Goal: Task Accomplishment & Management: Manage account settings

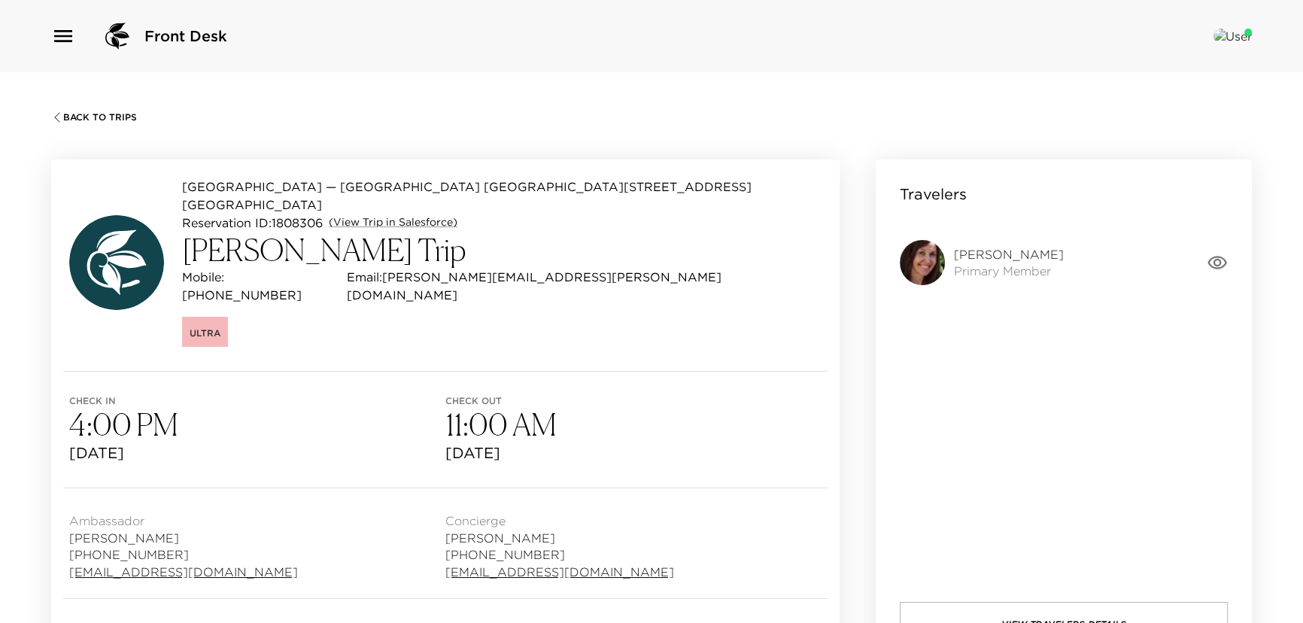
click at [113, 113] on span "Back To Trips" at bounding box center [100, 117] width 74 height 11
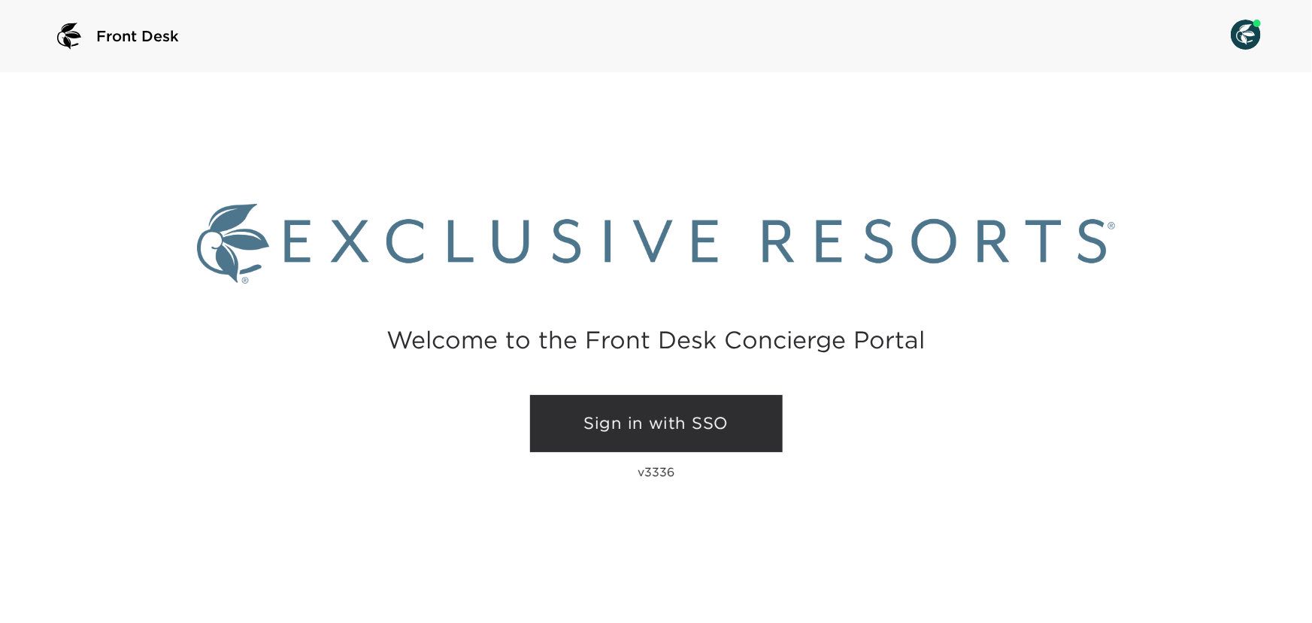
click at [691, 417] on link "Sign in with SSO" at bounding box center [656, 423] width 253 height 57
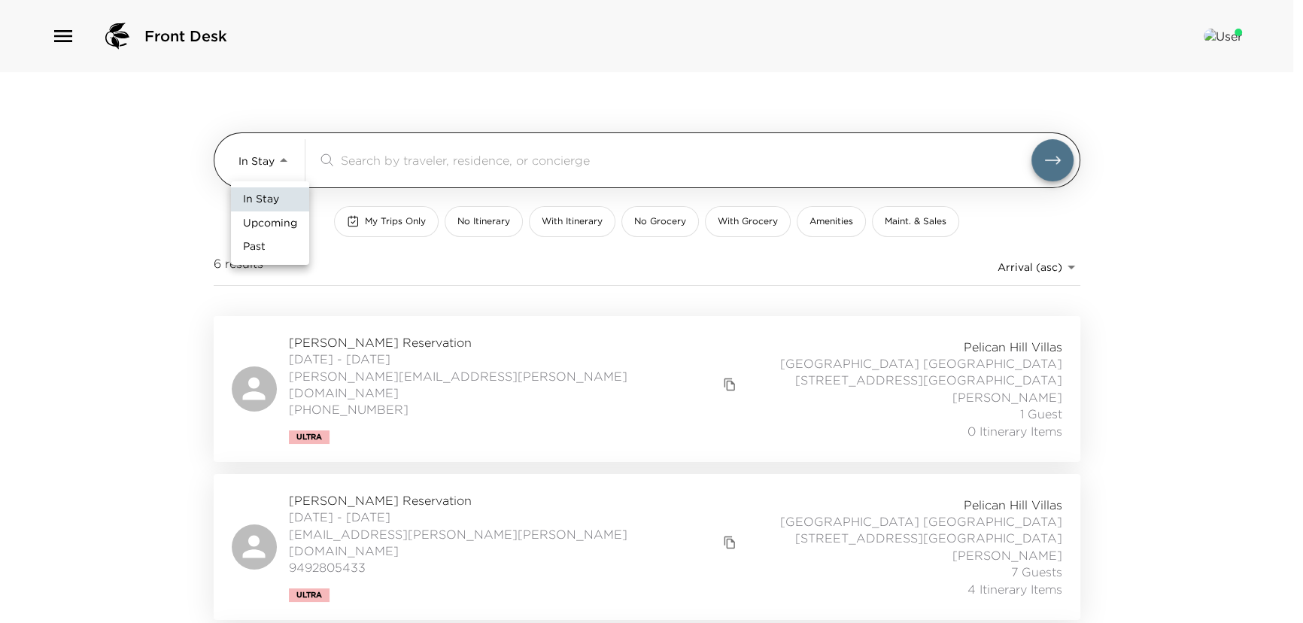
click at [290, 162] on body "Front Desk In Stay In-Stay ​ My Trips Only No Itinerary With Itinerary No Groce…" at bounding box center [651, 311] width 1303 height 623
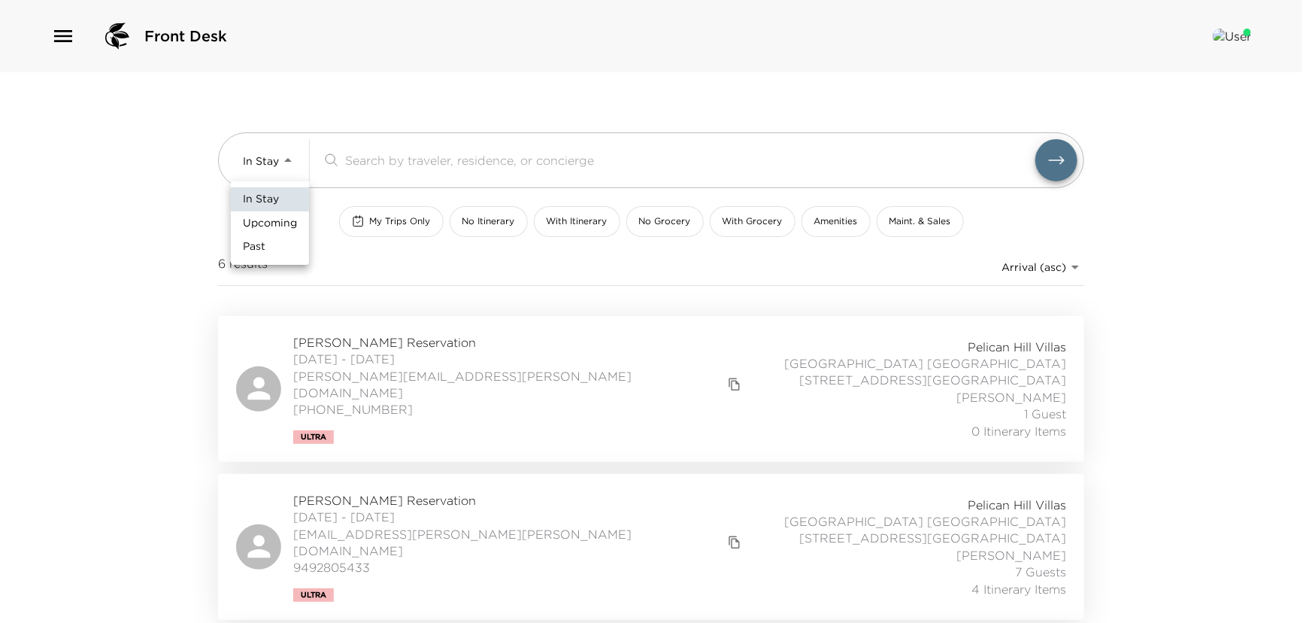
click at [275, 220] on span "Upcoming" at bounding box center [270, 223] width 54 height 15
type input "Upcoming"
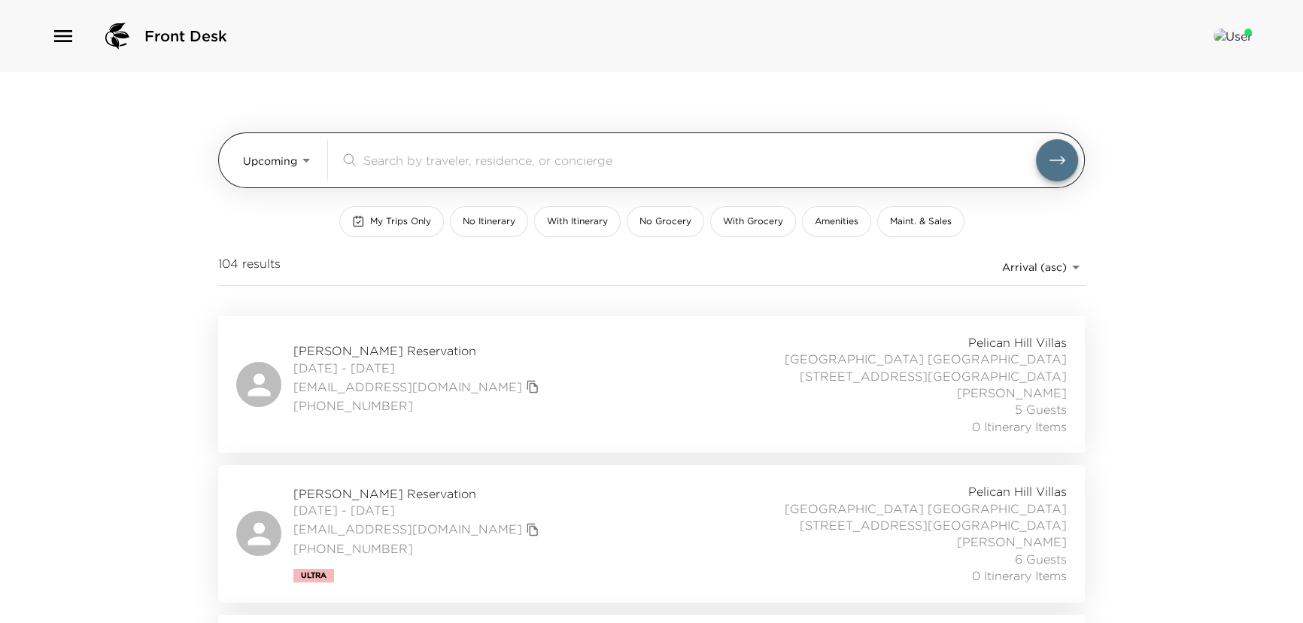
click at [382, 162] on input "search" at bounding box center [699, 159] width 672 height 17
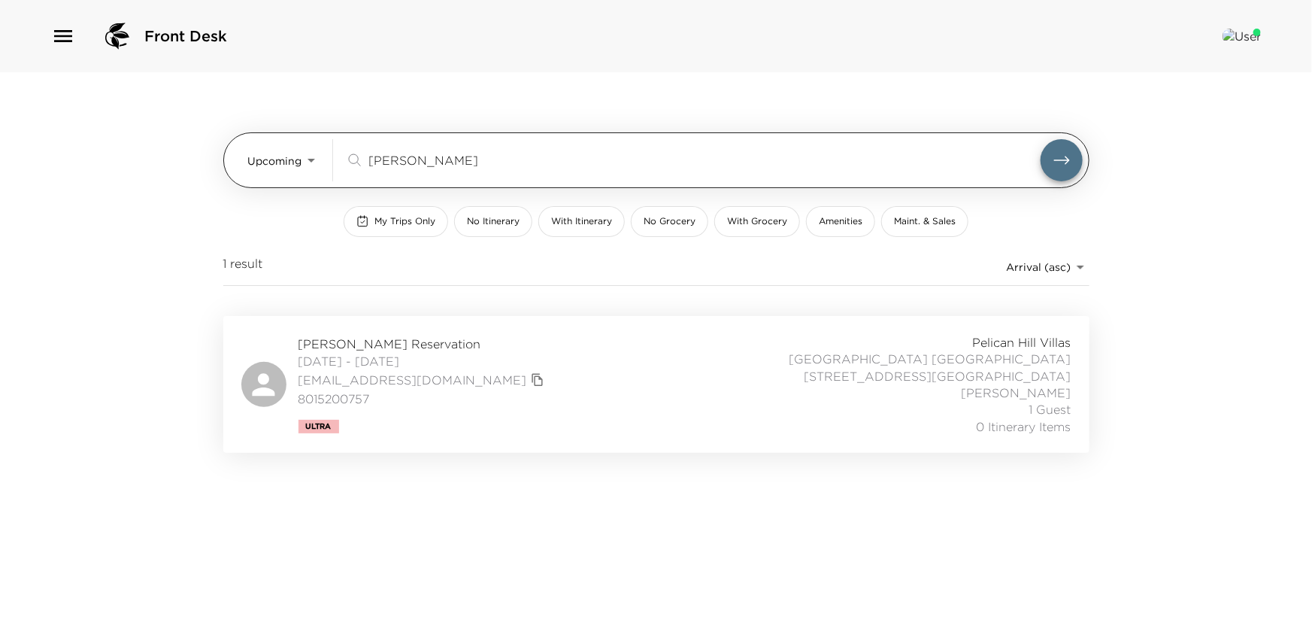
click at [1041, 139] on button "submit" at bounding box center [1062, 160] width 42 height 42
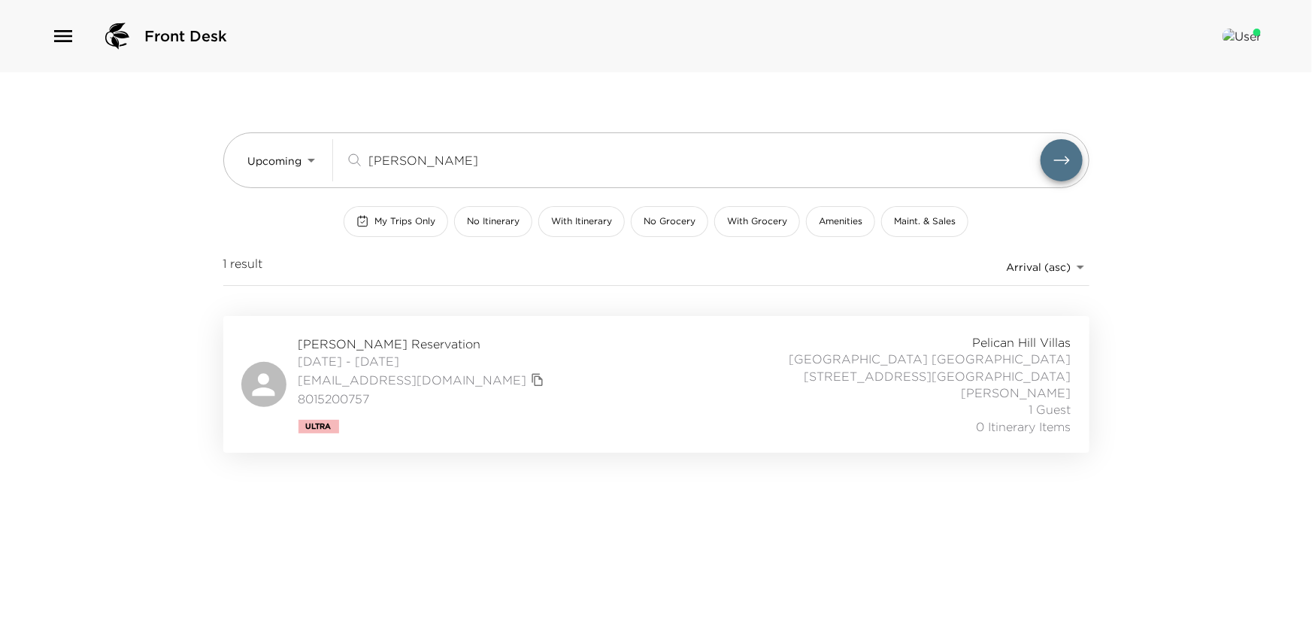
click at [357, 342] on span "Joshua Kanter Reservation" at bounding box center [424, 343] width 250 height 17
drag, startPoint x: 399, startPoint y: 156, endPoint x: 165, endPoint y: 139, distance: 234.5
click at [174, 141] on div "Front Desk Upcoming Upcoming kint ​ My Trips Only No Itinerary With Itinerary N…" at bounding box center [656, 311] width 1312 height 623
type input "reed"
click at [385, 342] on span "Monte Reed Reservation" at bounding box center [424, 350] width 250 height 17
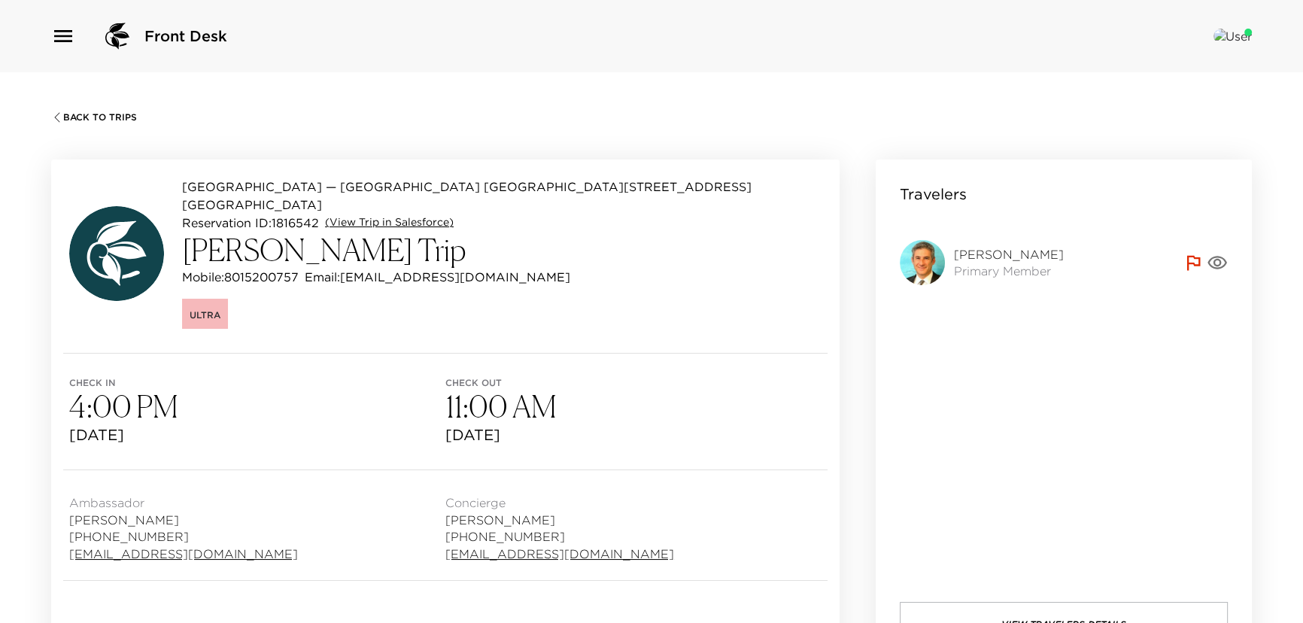
click at [363, 215] on link "(View Trip in Salesforce)" at bounding box center [389, 222] width 129 height 15
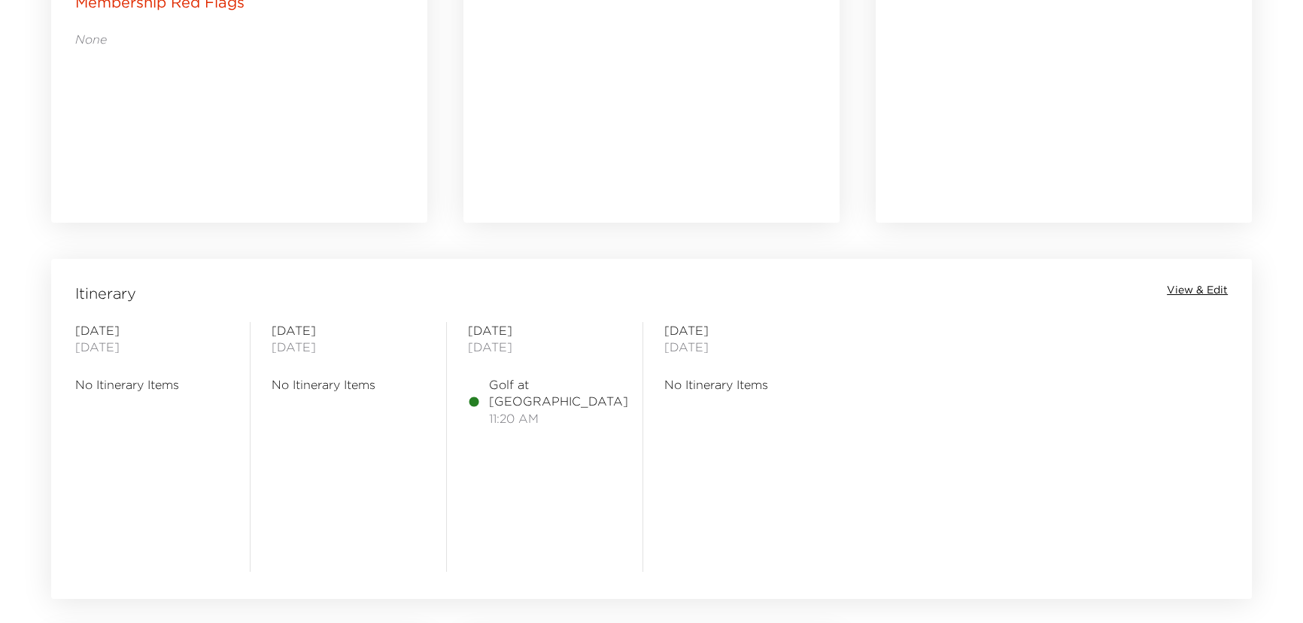
scroll to position [1094, 0]
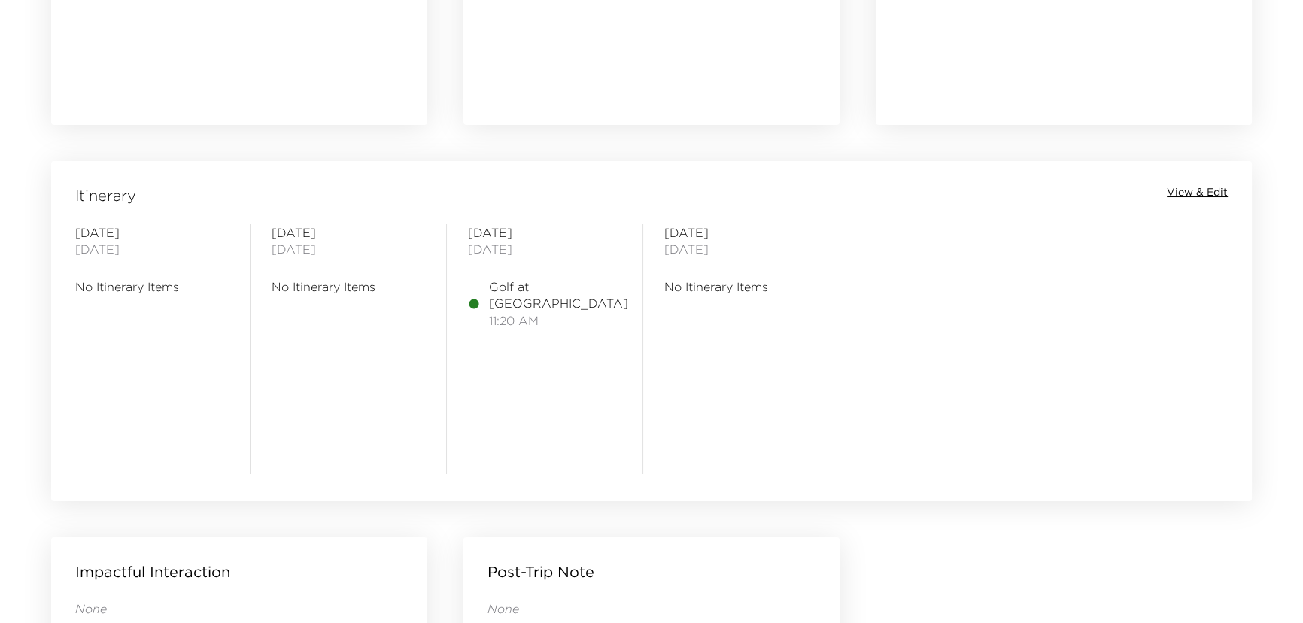
click at [1208, 189] on span "View & Edit" at bounding box center [1197, 192] width 61 height 15
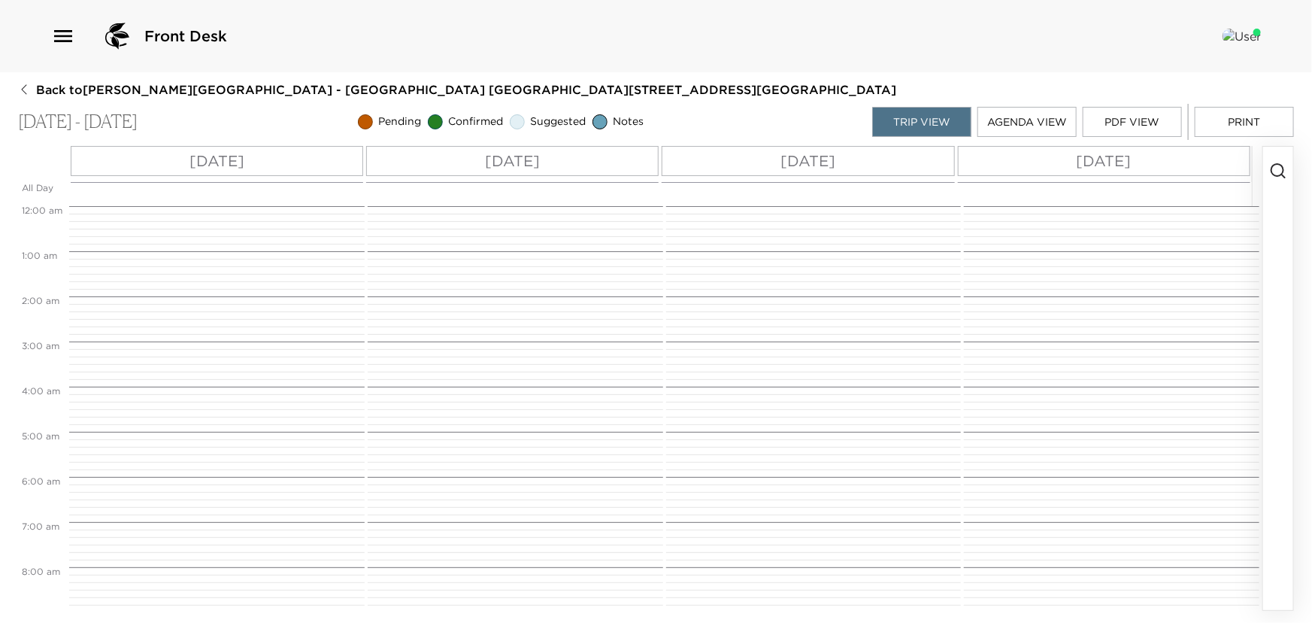
scroll to position [511, 0]
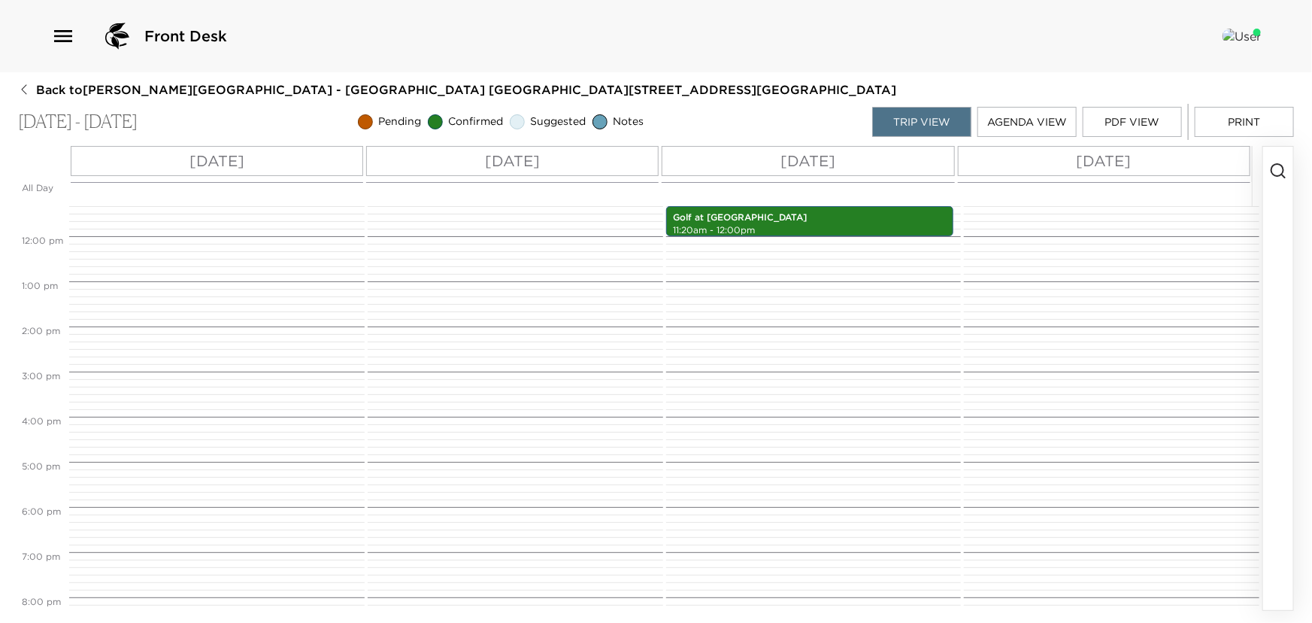
click at [1277, 163] on icon "button" at bounding box center [1279, 171] width 18 height 18
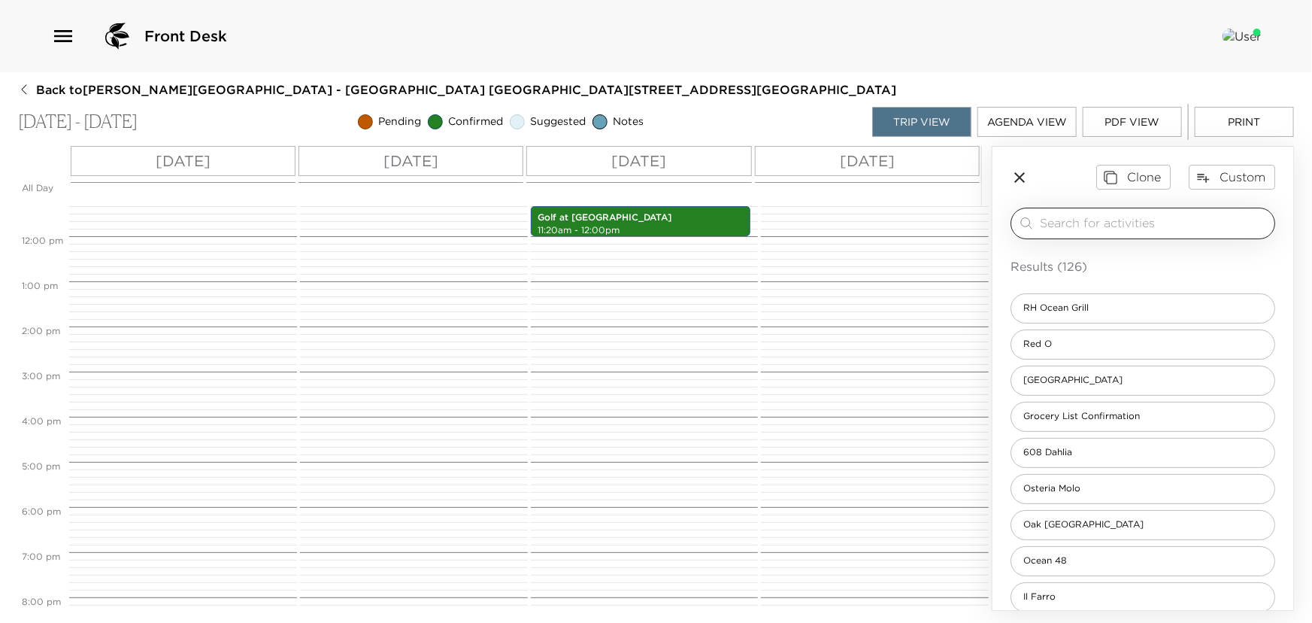
click at [1060, 220] on input "search" at bounding box center [1154, 222] width 229 height 17
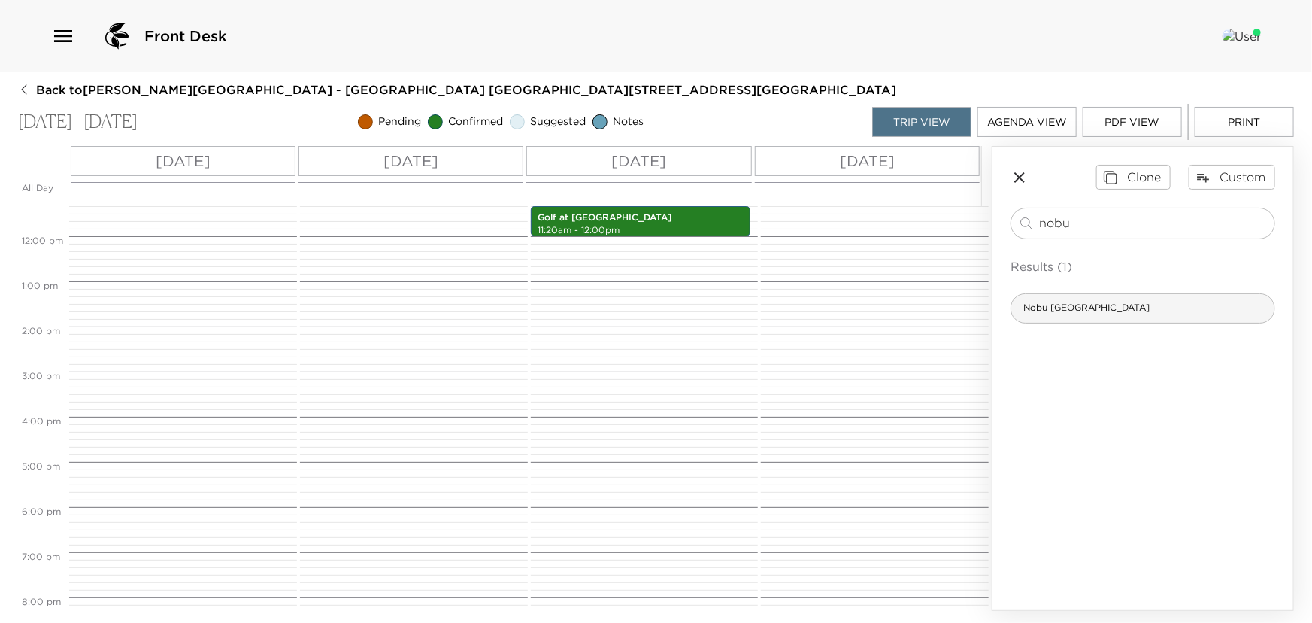
type input "nobu"
click at [1091, 302] on span "Nobu Newport Beach" at bounding box center [1087, 308] width 150 height 13
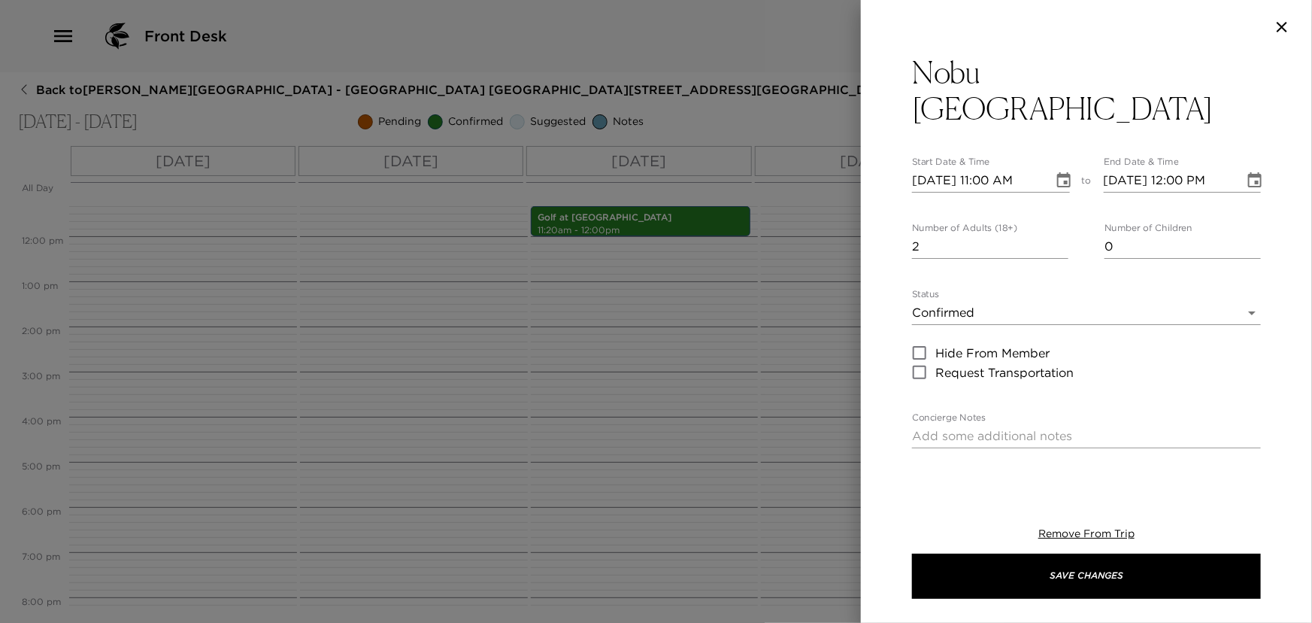
click at [1060, 235] on input "2" at bounding box center [990, 247] width 156 height 24
click at [1060, 235] on input "3" at bounding box center [990, 247] width 156 height 24
click at [1060, 235] on input "4" at bounding box center [990, 247] width 156 height 24
click at [1060, 235] on input "5" at bounding box center [990, 247] width 156 height 24
type input "6"
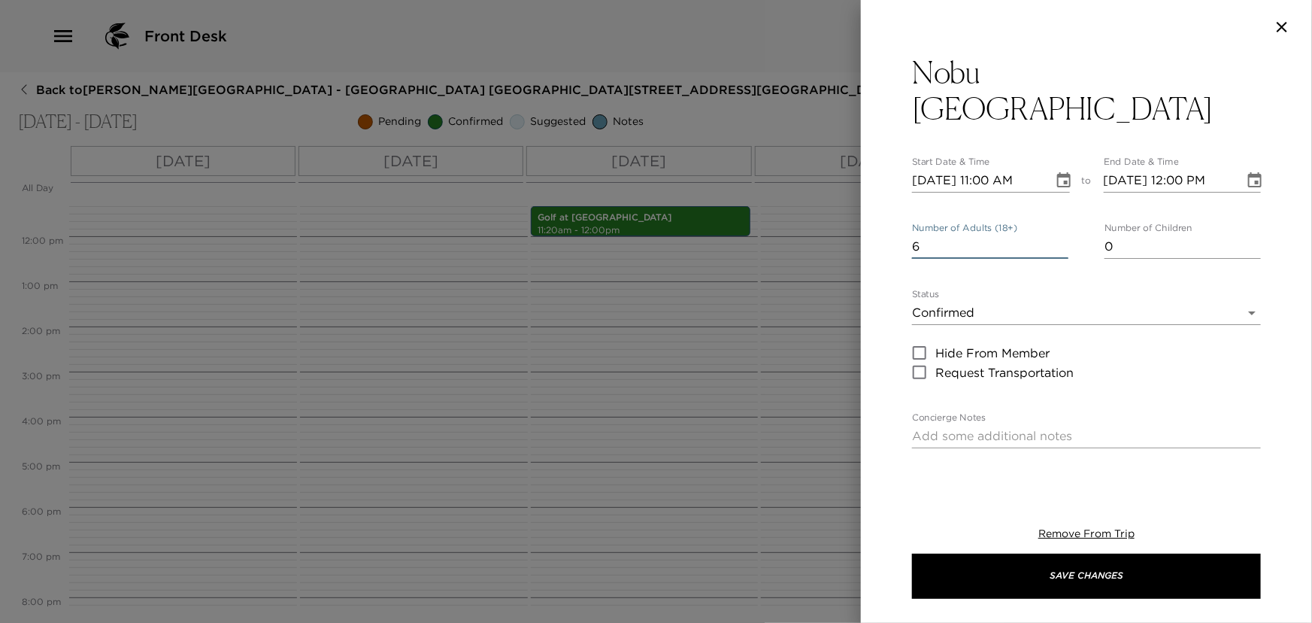
click at [1060, 235] on input "6" at bounding box center [990, 247] width 156 height 24
click at [1062, 172] on icon "Choose date, selected date is Oct 28, 2025" at bounding box center [1064, 179] width 14 height 15
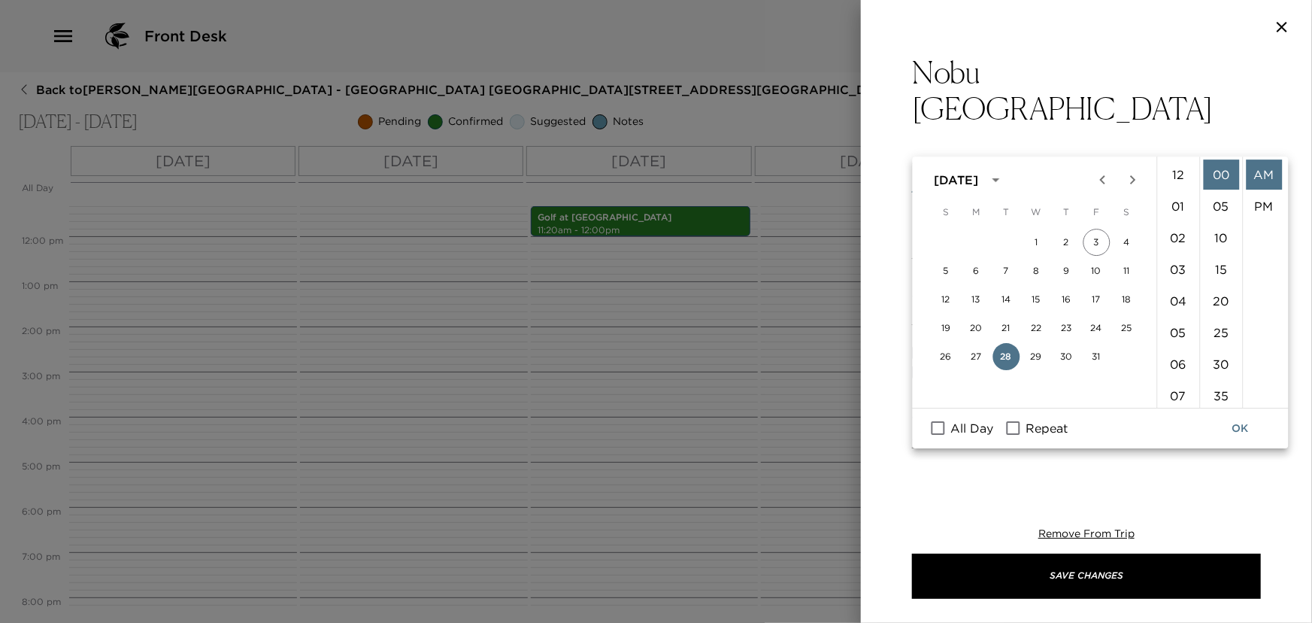
scroll to position [347, 0]
click at [1133, 184] on icon "Next month" at bounding box center [1133, 180] width 18 height 18
click at [1097, 176] on icon "Previous month" at bounding box center [1103, 180] width 18 height 18
click at [1063, 353] on button "30" at bounding box center [1066, 356] width 27 height 27
type input "10/30/2025 11:00 AM"
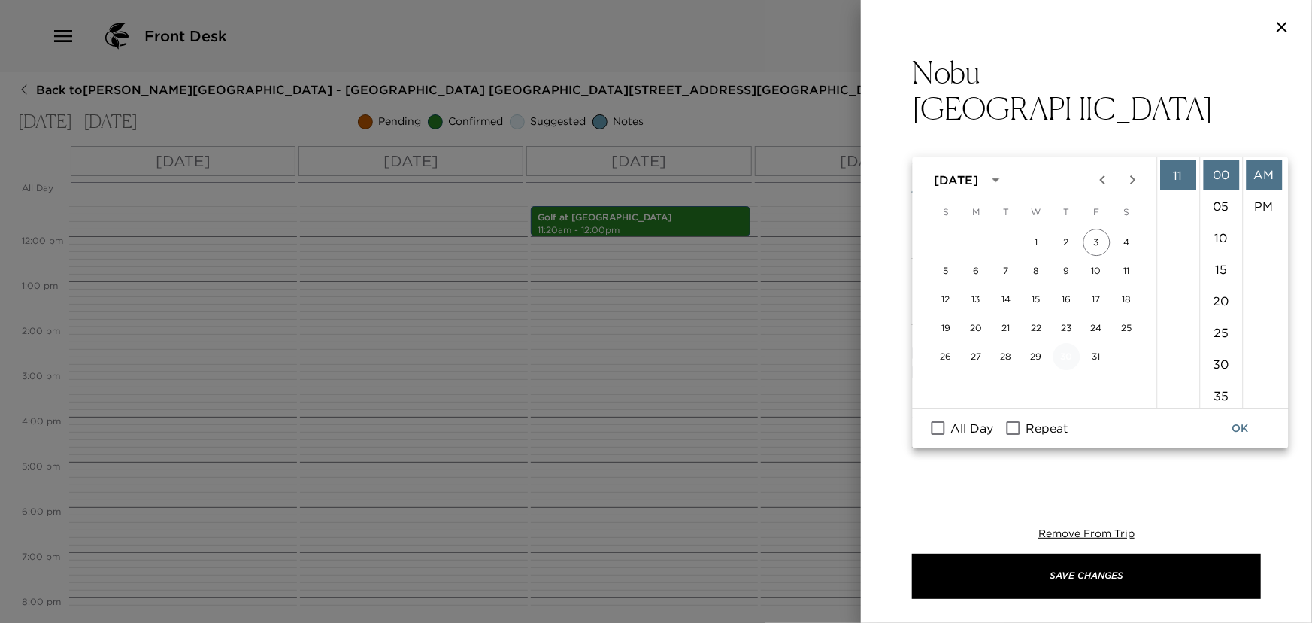
type input "10/30/2025 12:00 PM"
click at [1173, 350] on li "08" at bounding box center [1179, 353] width 36 height 30
click at [1260, 204] on li "PM" at bounding box center [1264, 206] width 36 height 30
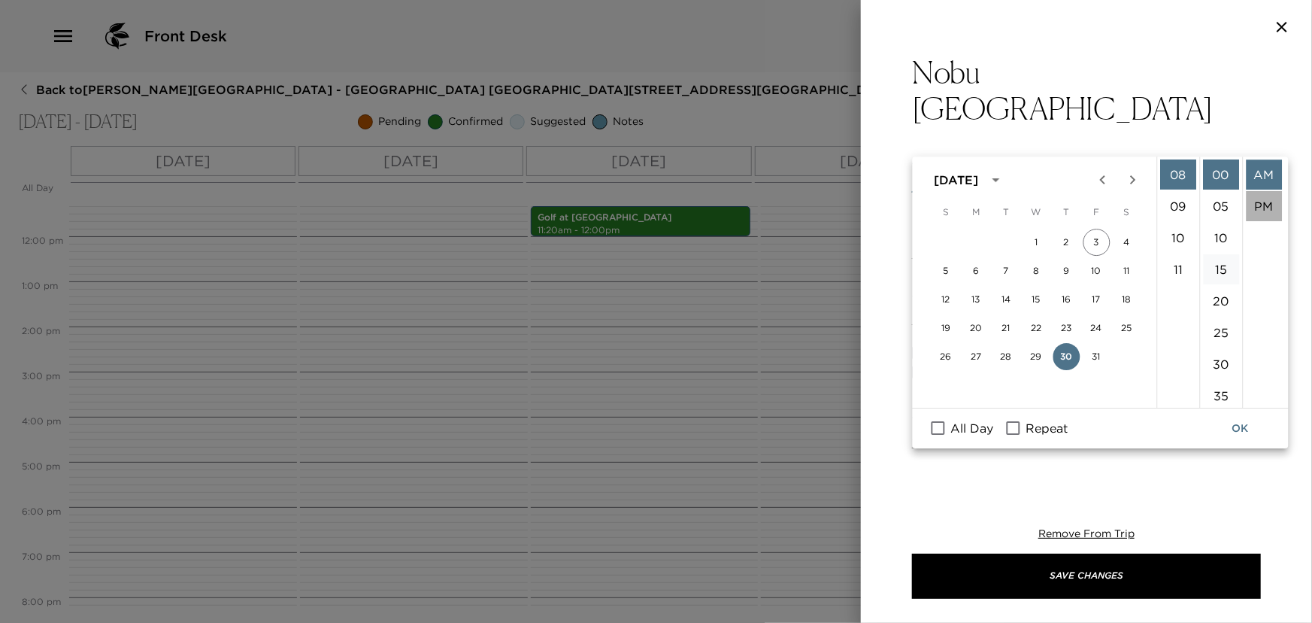
type input "10/30/2025 08:00 PM"
type input "10/30/2025 09:00 PM"
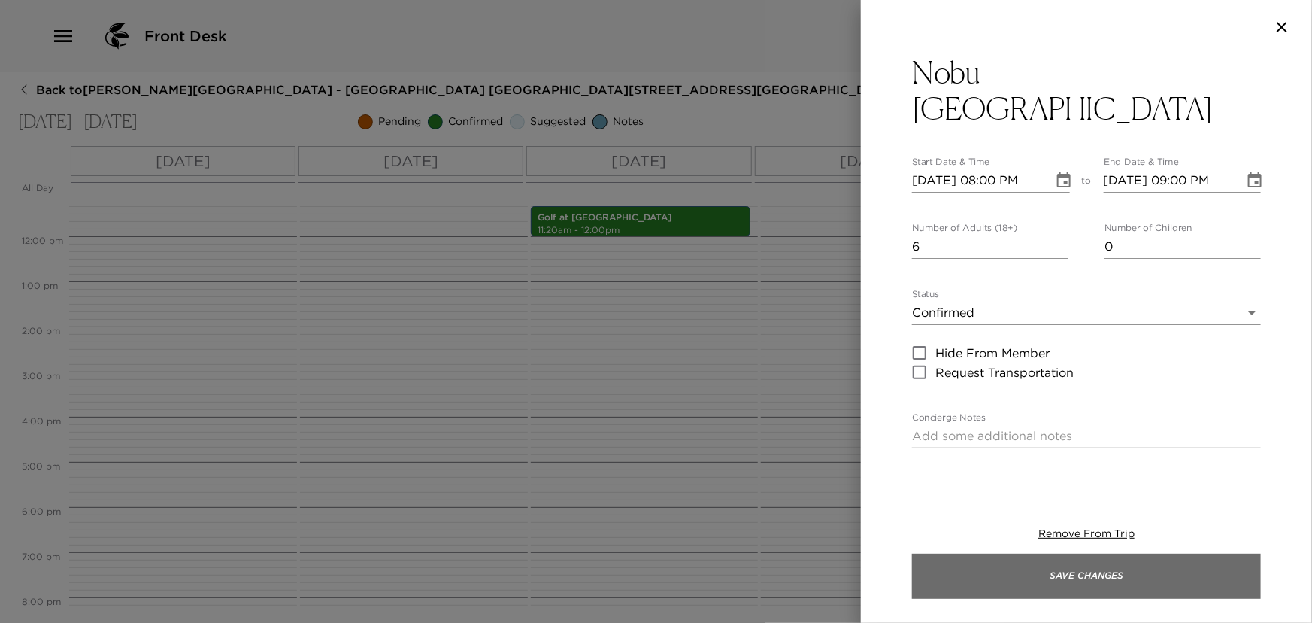
click at [1076, 575] on button "Save Changes" at bounding box center [1086, 576] width 349 height 45
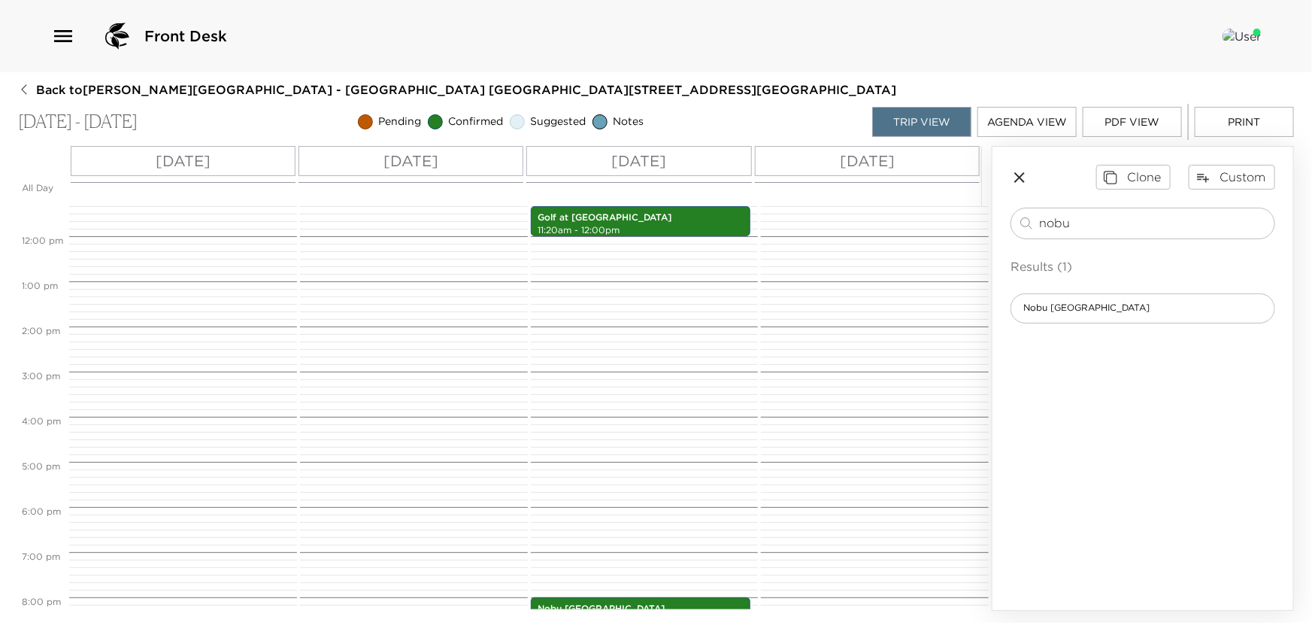
drag, startPoint x: 1082, startPoint y: 222, endPoint x: 775, endPoint y: 212, distance: 307.8
click at [862, 223] on div "All Day Tue 10/28 Wed 10/29 Thu 10/30 Fri 10/31 12:00 AM 1:00 AM 2:00 AM 3:00 A…" at bounding box center [656, 378] width 1276 height 465
type input "arr"
click at [1070, 309] on div "Arrival" at bounding box center [1143, 308] width 265 height 30
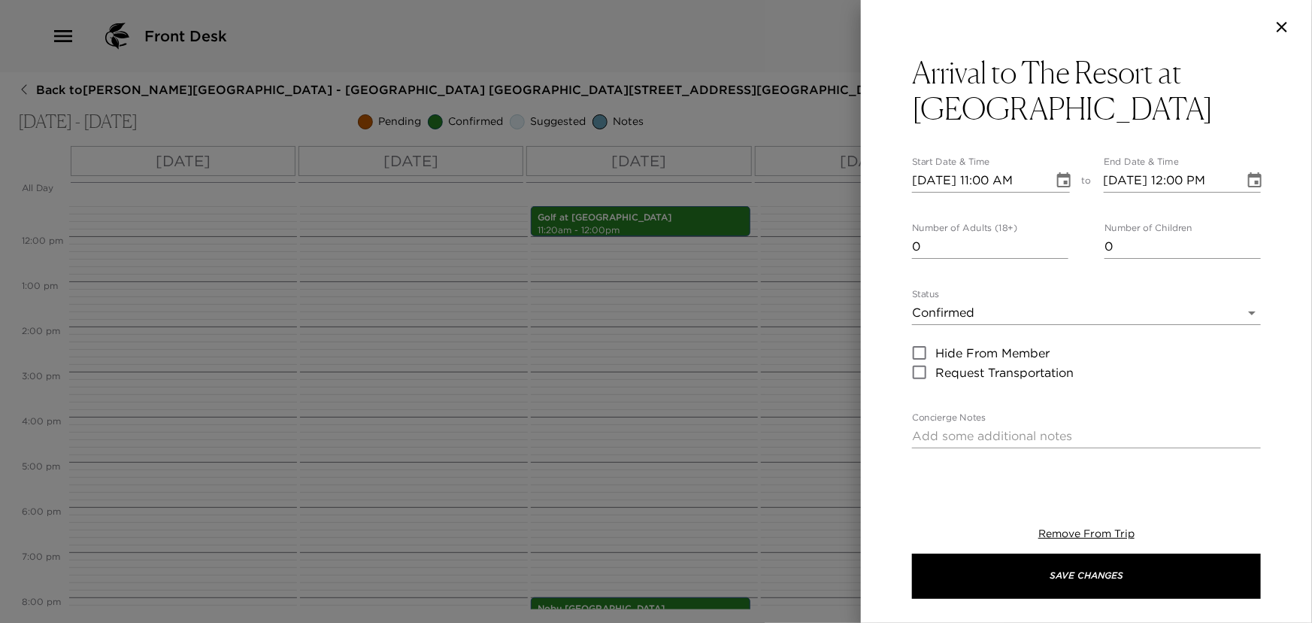
type input "0"
click at [1055, 248] on input "0" at bounding box center [990, 247] width 156 height 24
click at [1061, 181] on icon "Choose date, selected date is Oct 28, 2025" at bounding box center [1064, 179] width 14 height 15
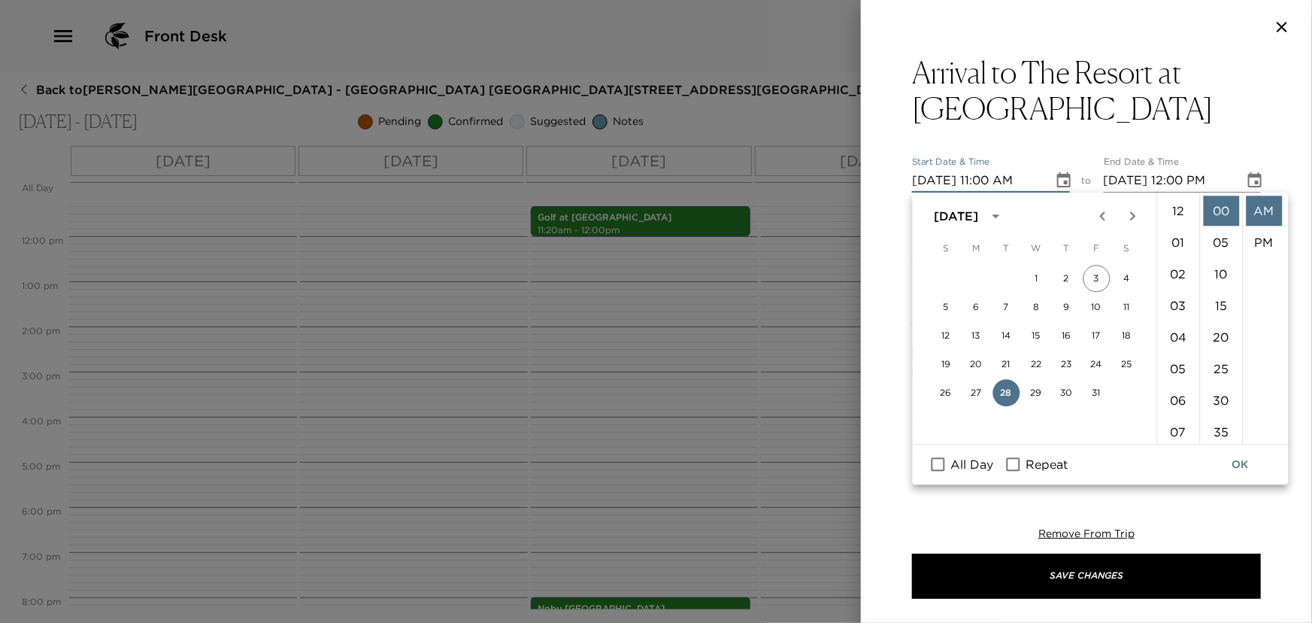
scroll to position [347, 0]
click at [935, 463] on input "All Day" at bounding box center [939, 465] width 32 height 20
checkbox input "true"
type input "10/28/2025"
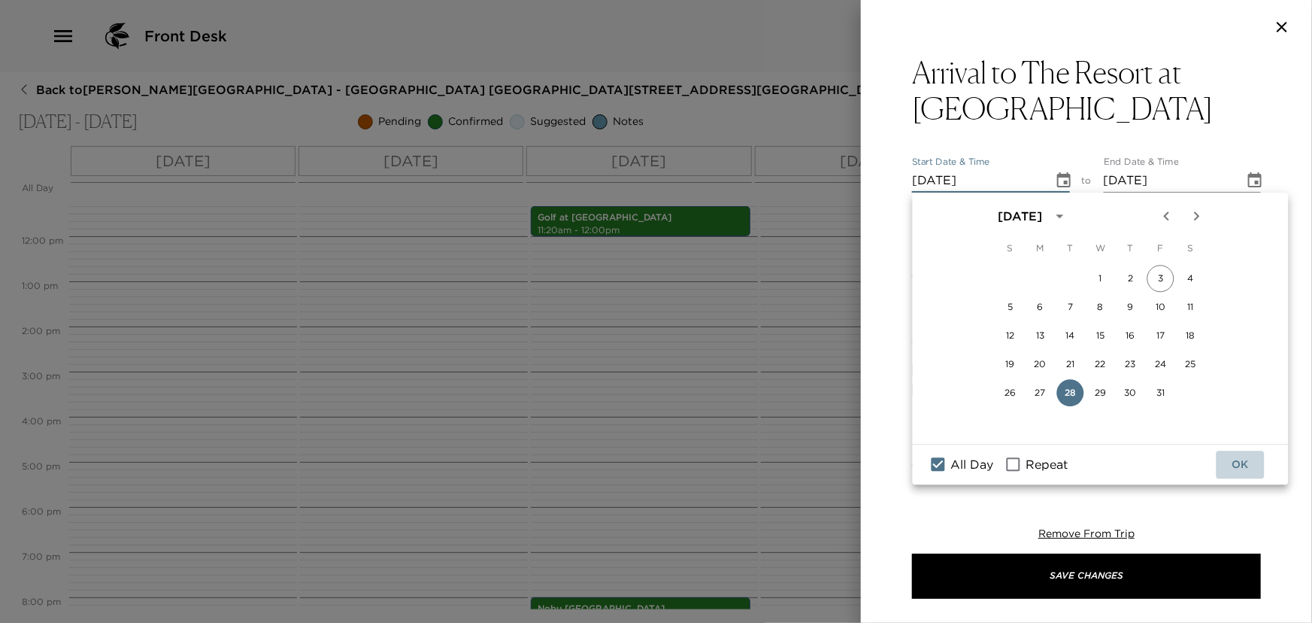
click at [1235, 459] on button "OK" at bounding box center [1241, 465] width 48 height 28
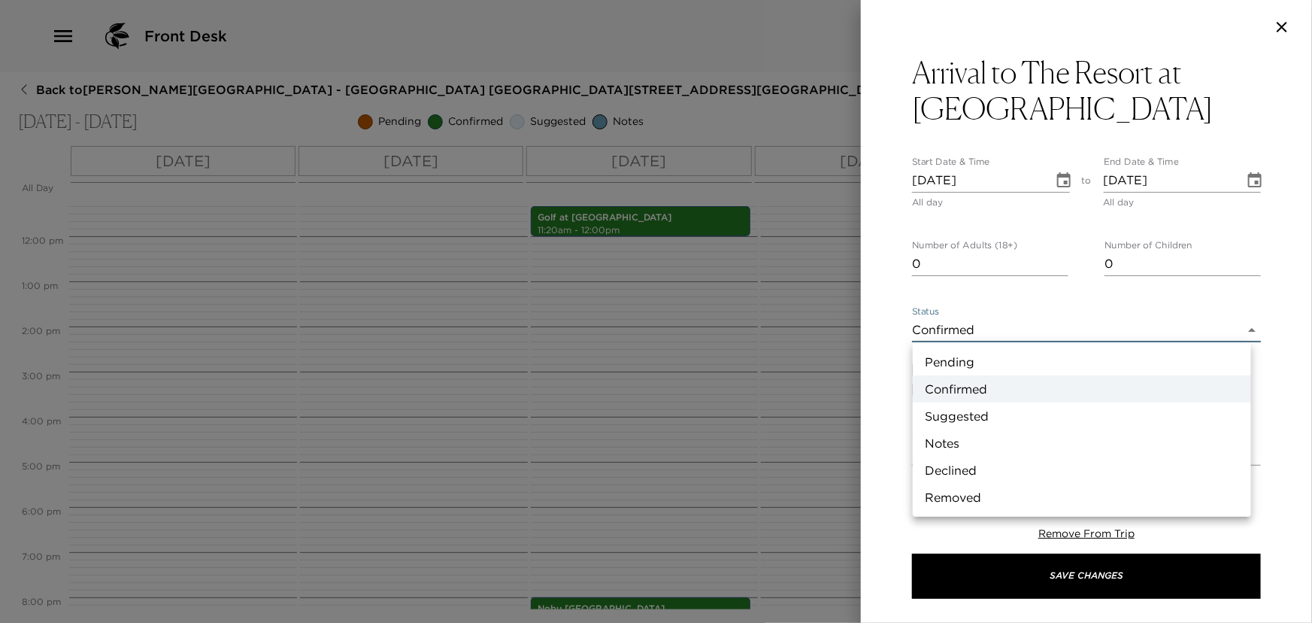
click at [980, 332] on body "Front Desk Back to Monte Reed Reservation - Pelican Hill Villa 710 Newport Beac…" at bounding box center [656, 311] width 1312 height 623
click at [949, 441] on li "Notes" at bounding box center [1082, 442] width 338 height 27
type input "Concierge Note"
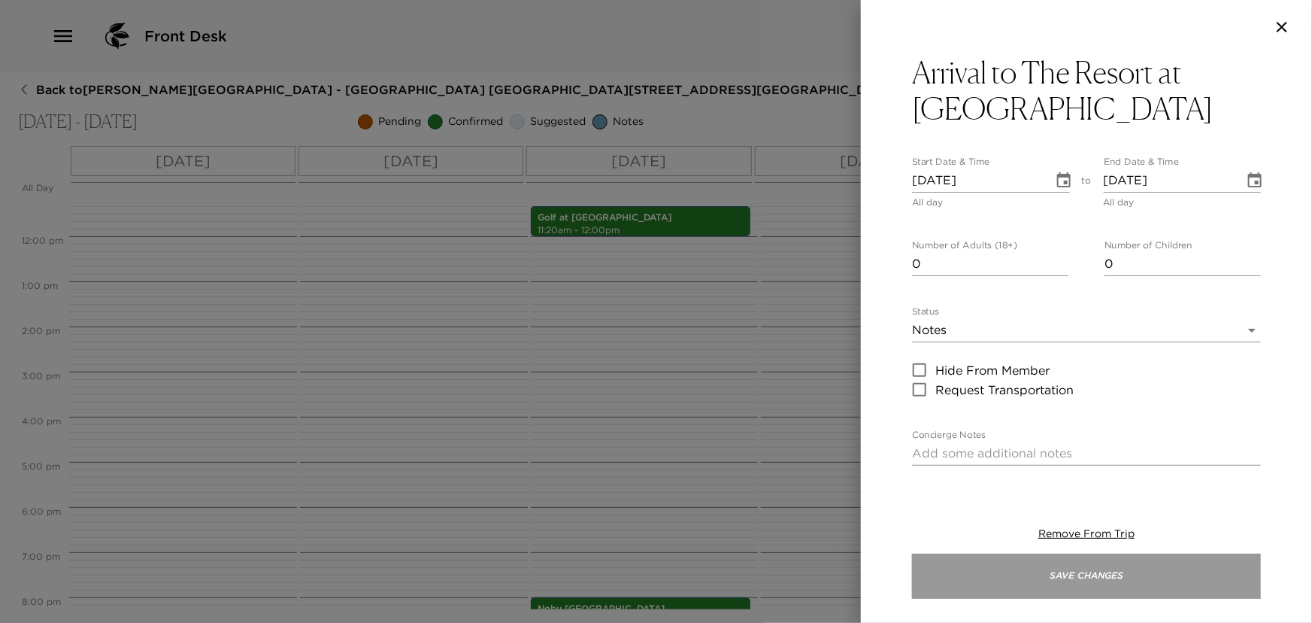
click at [1065, 575] on button "Save Changes" at bounding box center [1086, 576] width 349 height 45
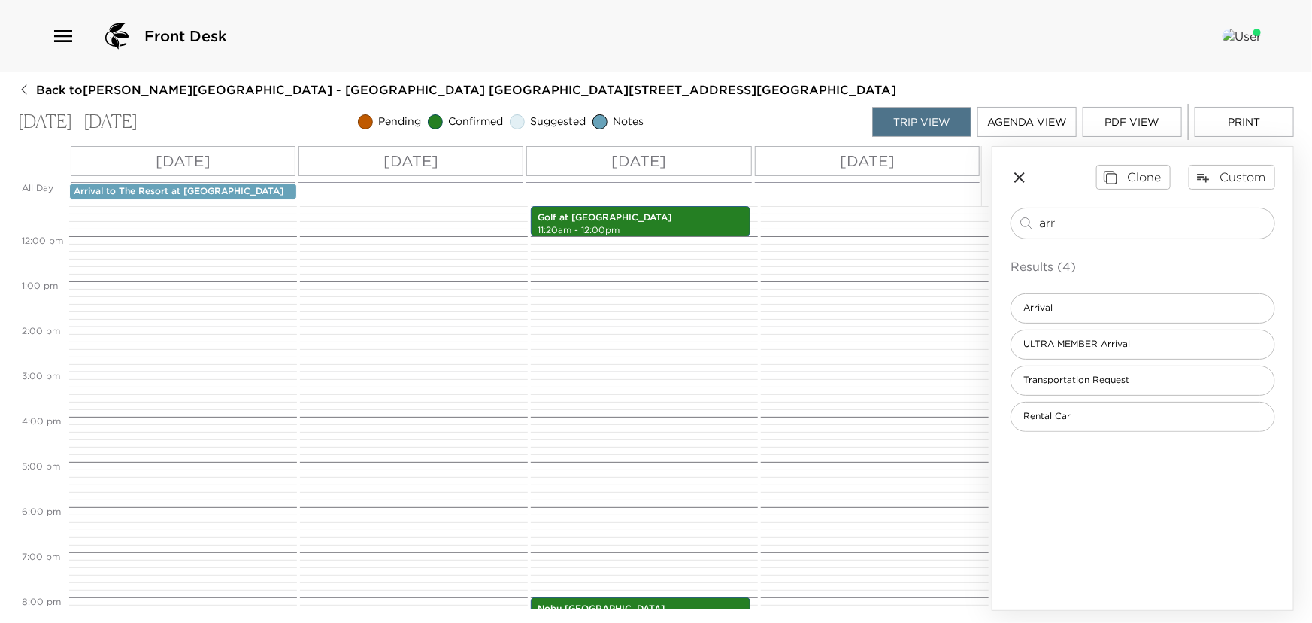
drag, startPoint x: 1065, startPoint y: 225, endPoint x: 872, endPoint y: 199, distance: 194.2
click at [882, 200] on div "All Day Tue 10/28 Wed 10/29 Thu 10/30 Fri 10/31 Arrival to The Resort at Pelica…" at bounding box center [656, 378] width 1276 height 465
type input "dep"
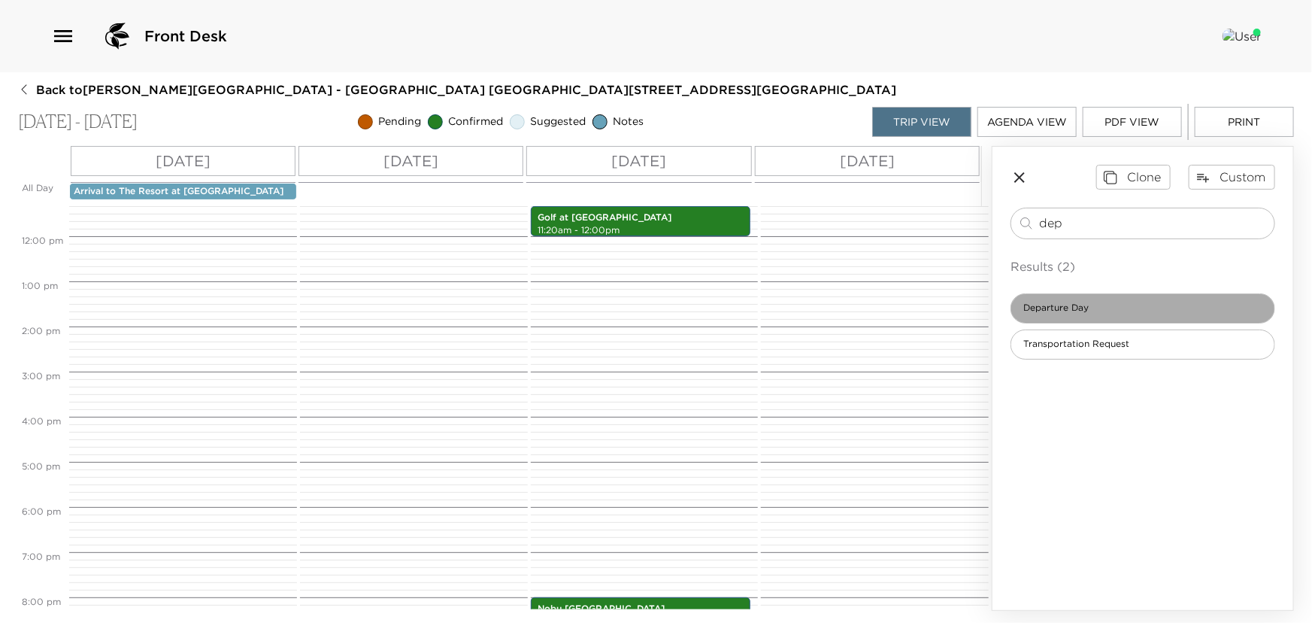
click at [1034, 311] on span "Departure Day" at bounding box center [1057, 308] width 90 height 13
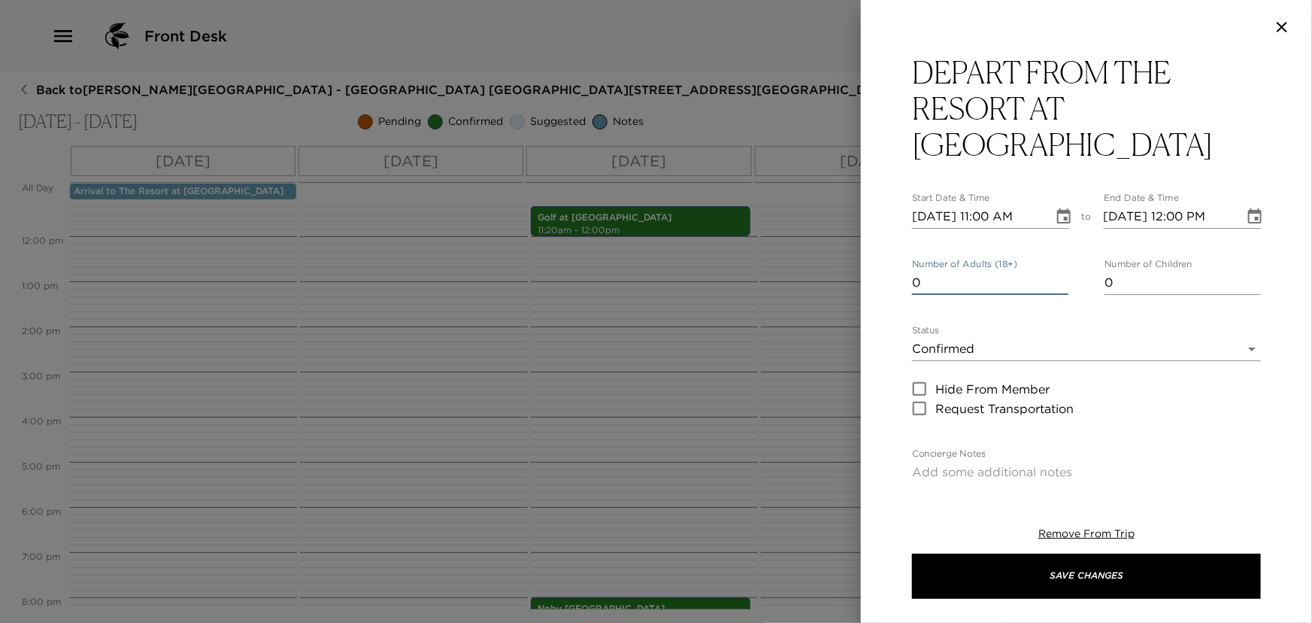
type input "0"
click at [1056, 284] on input "0" at bounding box center [990, 283] width 156 height 24
click at [1033, 356] on body "Front Desk Back to Monte Reed Reservation - Pelican Hill Villa 710 Newport Beac…" at bounding box center [656, 311] width 1312 height 623
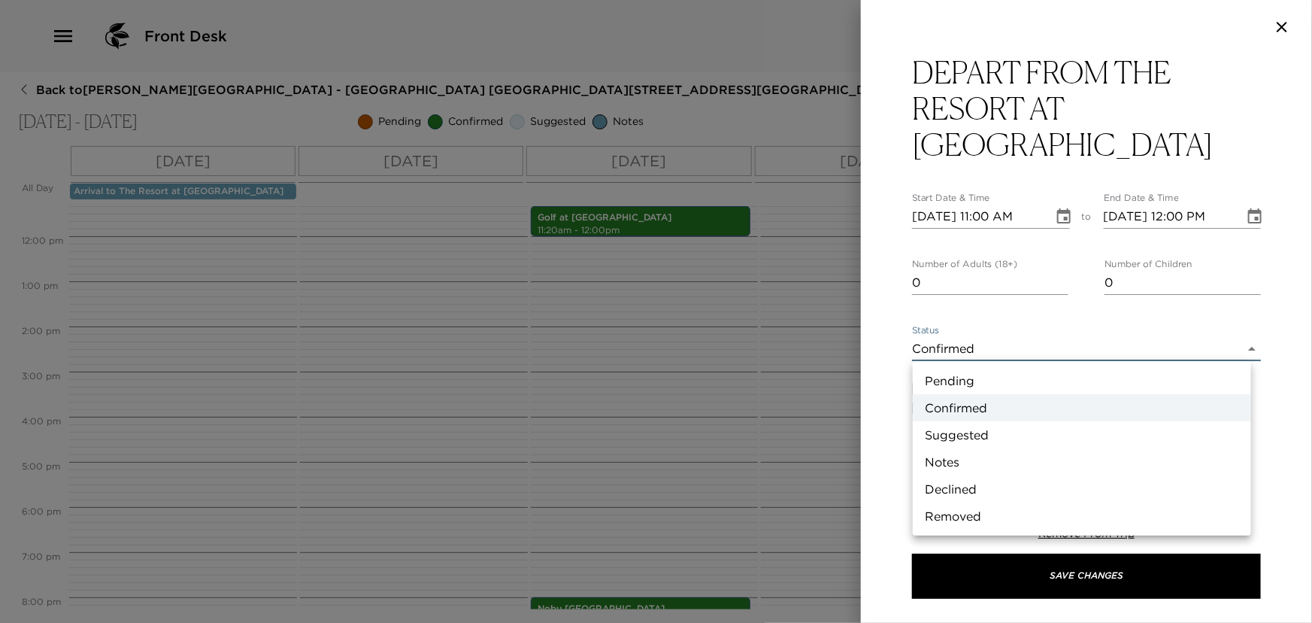
click at [936, 459] on li "Notes" at bounding box center [1082, 461] width 338 height 27
type input "Concierge Note"
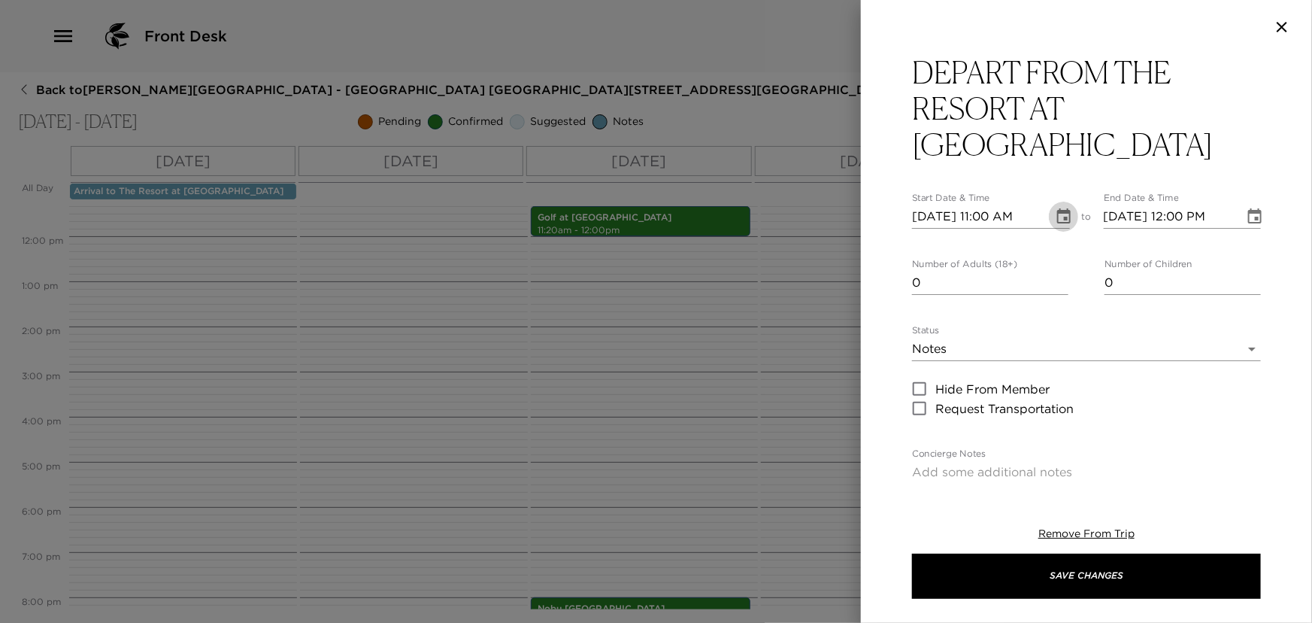
click at [1058, 217] on icon "Choose date, selected date is Oct 28, 2025" at bounding box center [1064, 217] width 18 height 18
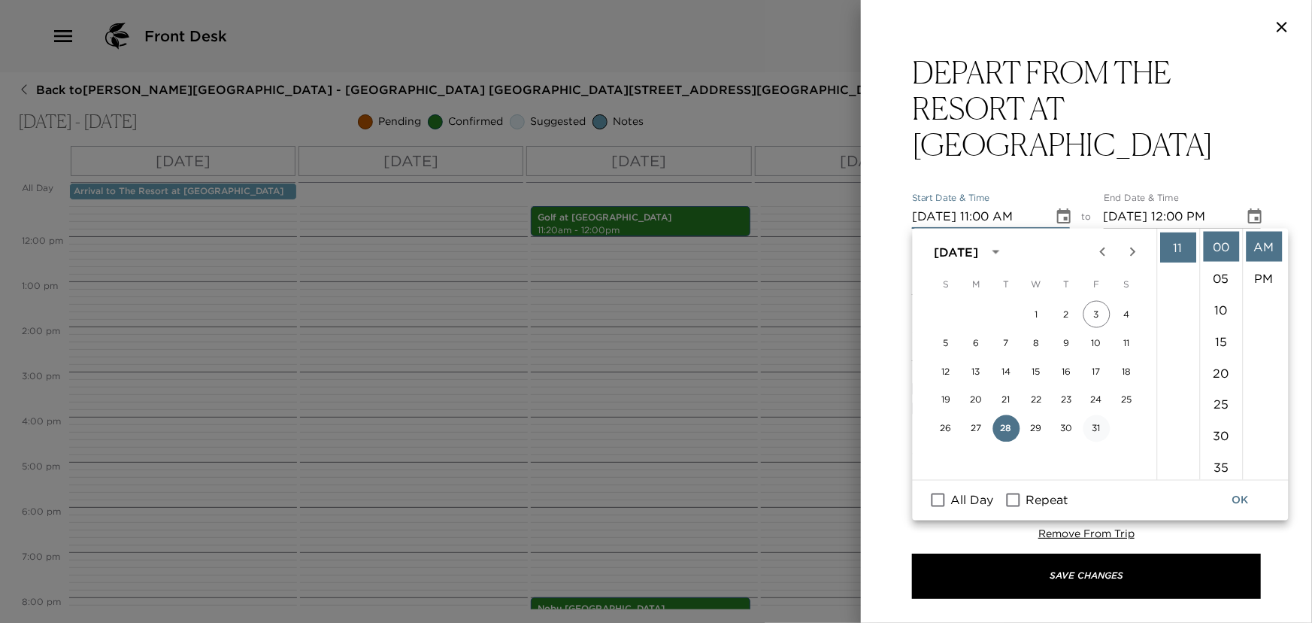
click at [1097, 427] on button "31" at bounding box center [1096, 428] width 27 height 27
type input "10/31/2025 11:00 AM"
type input "10/31/2025 12:00 PM"
click at [1233, 499] on button "OK" at bounding box center [1241, 501] width 48 height 28
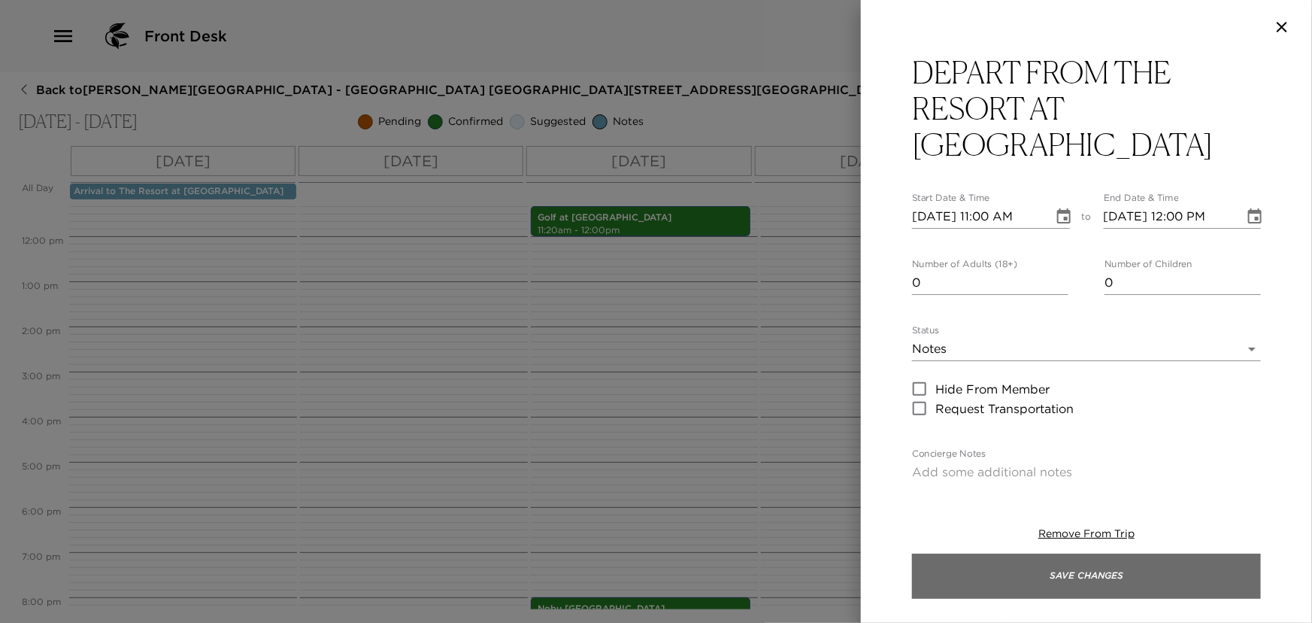
click at [1095, 579] on button "Save Changes" at bounding box center [1086, 576] width 349 height 45
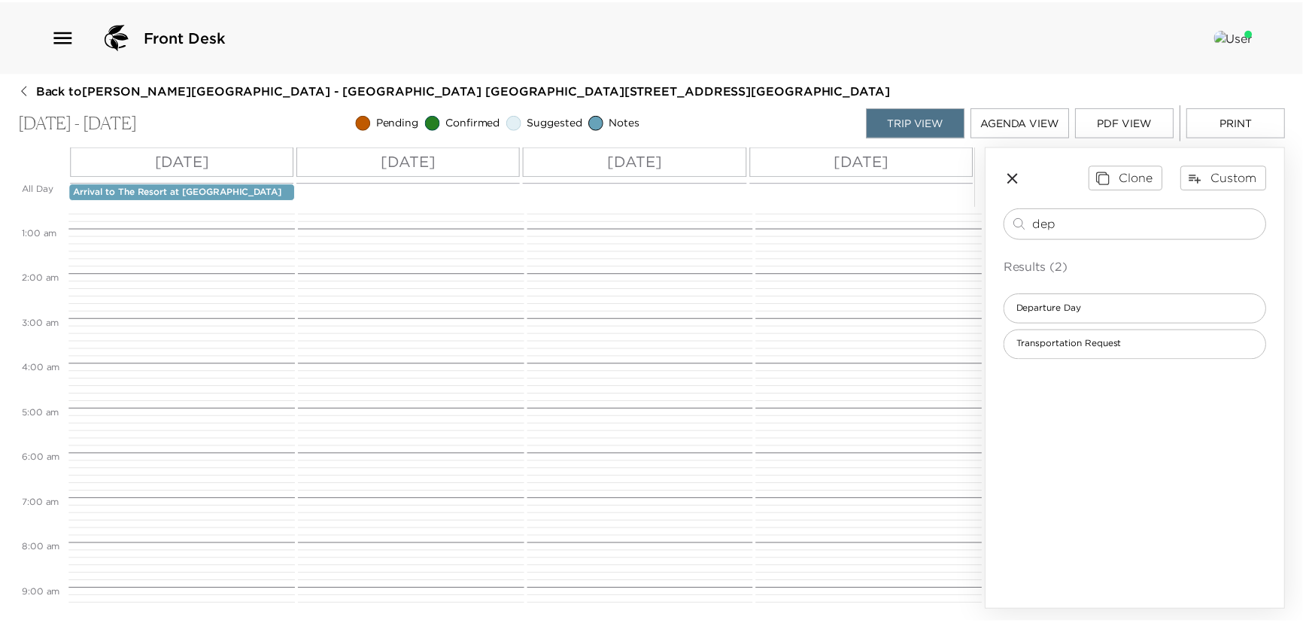
scroll to position [0, 0]
click at [1014, 171] on icon "button" at bounding box center [1020, 177] width 18 height 18
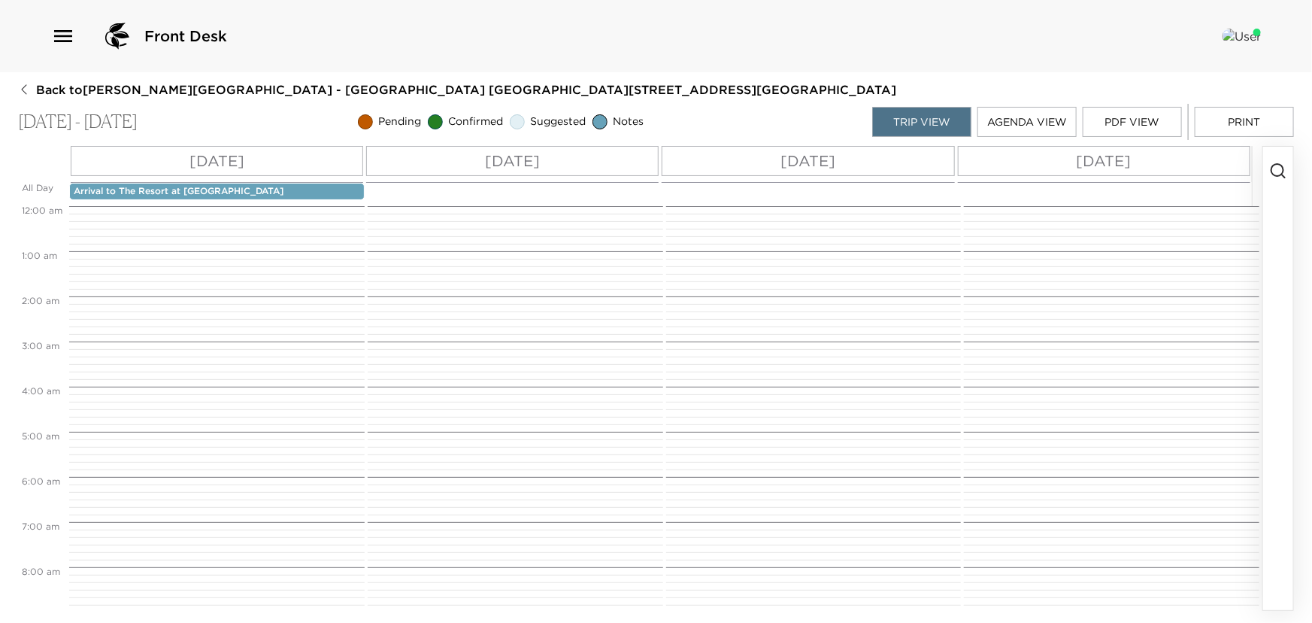
click at [61, 86] on span "Back to Monte Reed Reservation - Pelican Hill Villa 710 Newport Beach, CA" at bounding box center [466, 89] width 860 height 17
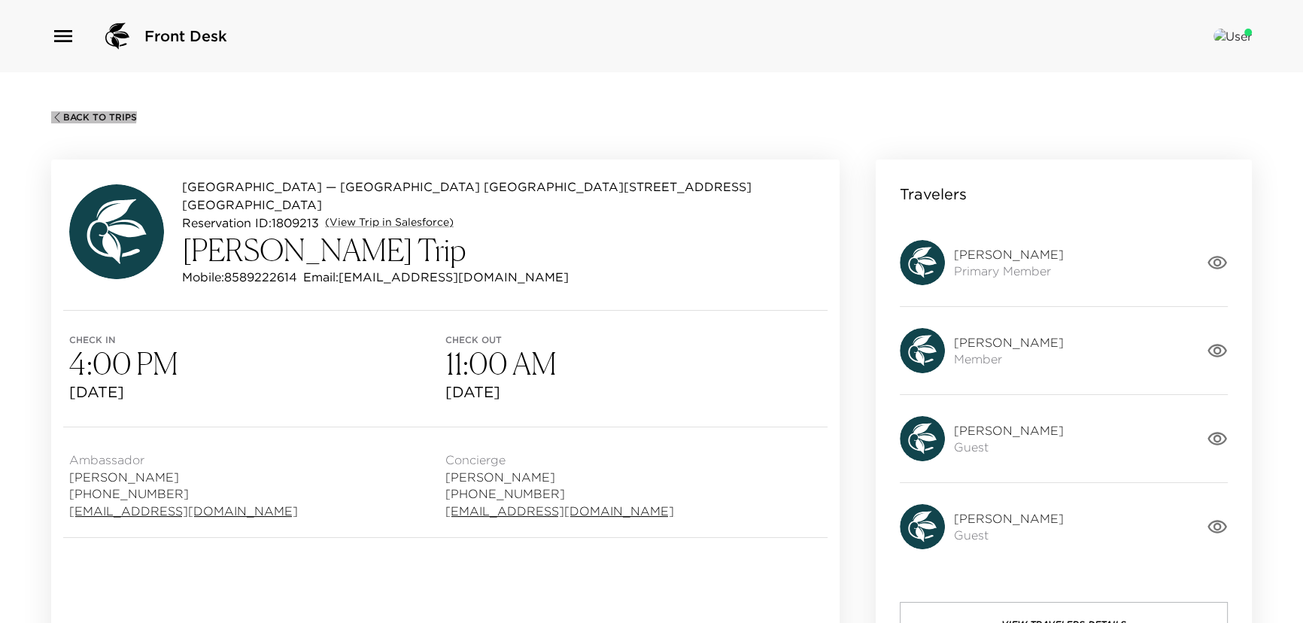
click at [64, 112] on span "Back To Trips" at bounding box center [100, 117] width 74 height 11
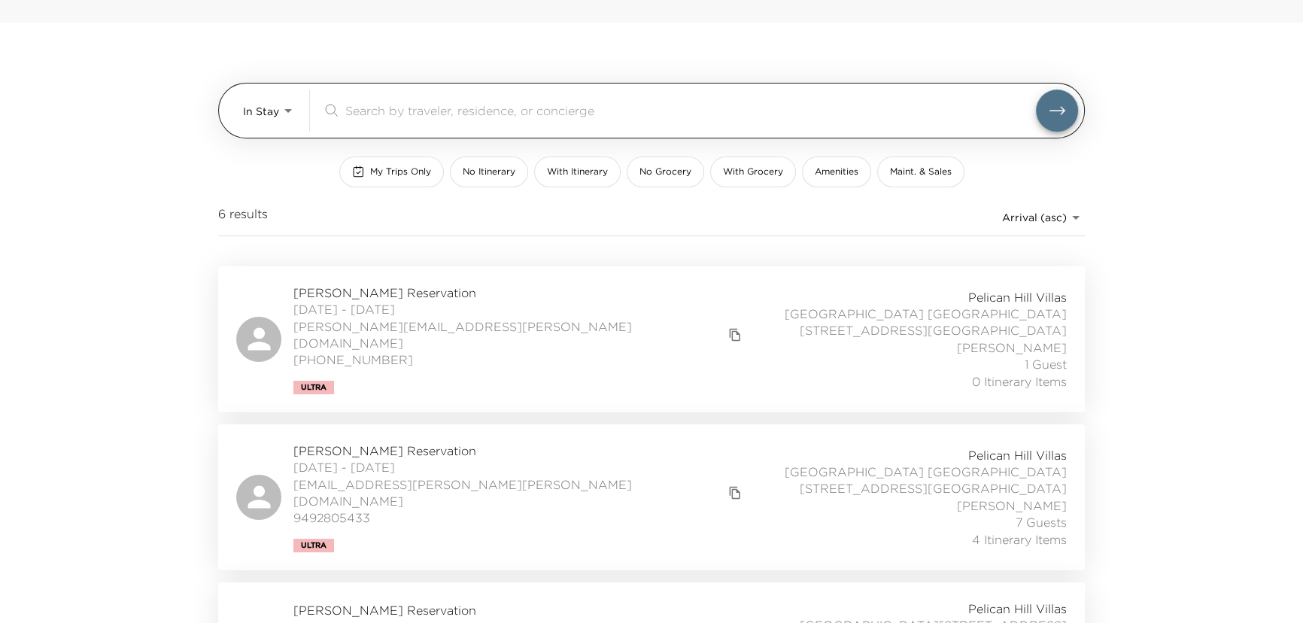
scroll to position [5, 0]
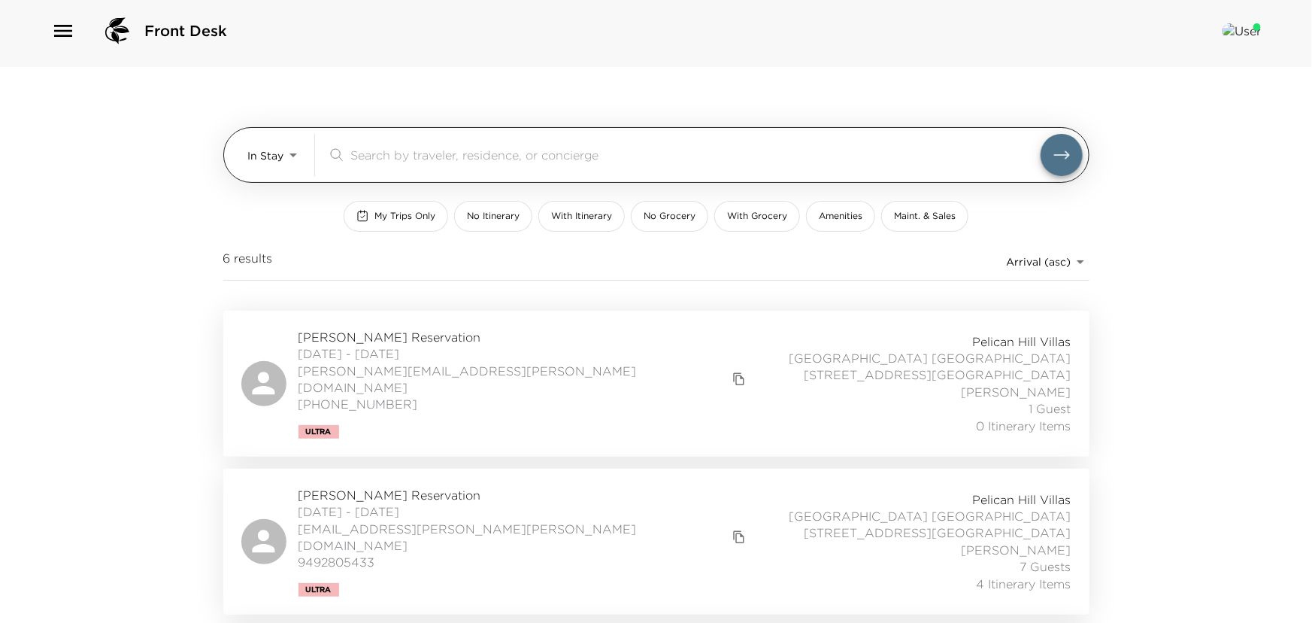
click at [288, 156] on body "Front Desk In Stay In-Stay ​ My Trips Only No Itinerary With Itinerary No Groce…" at bounding box center [656, 306] width 1312 height 623
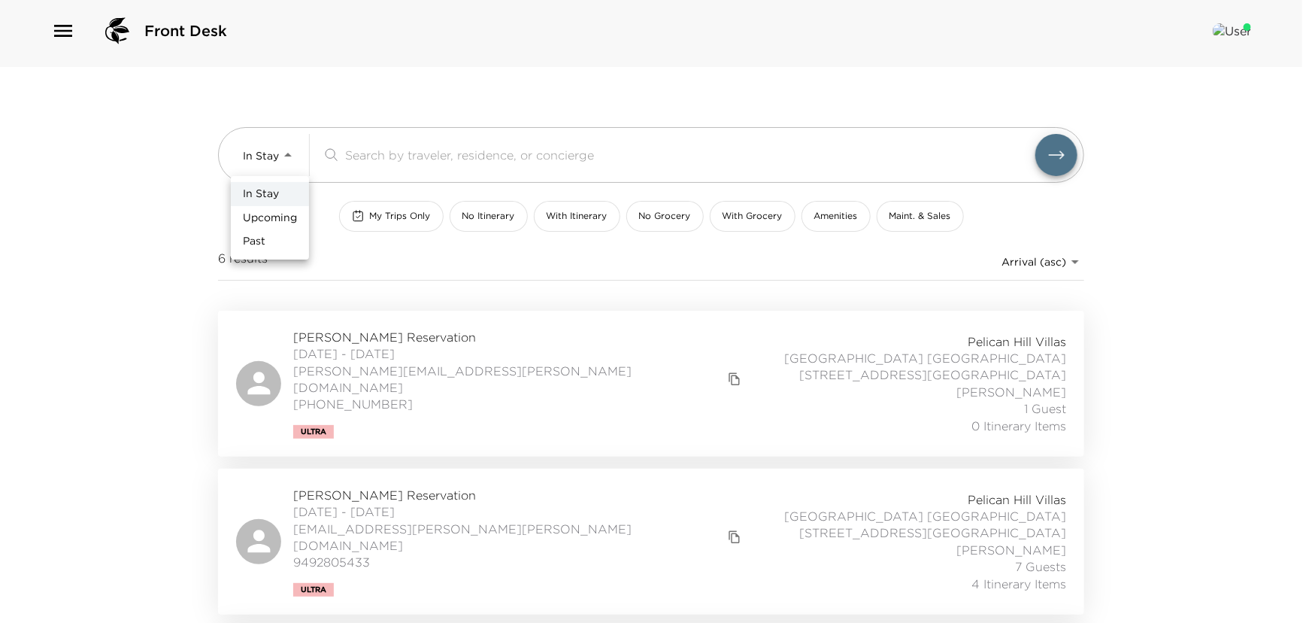
drag, startPoint x: 281, startPoint y: 214, endPoint x: 317, endPoint y: 199, distance: 39.1
click at [286, 214] on span "Upcoming" at bounding box center [270, 218] width 54 height 15
type input "Upcoming"
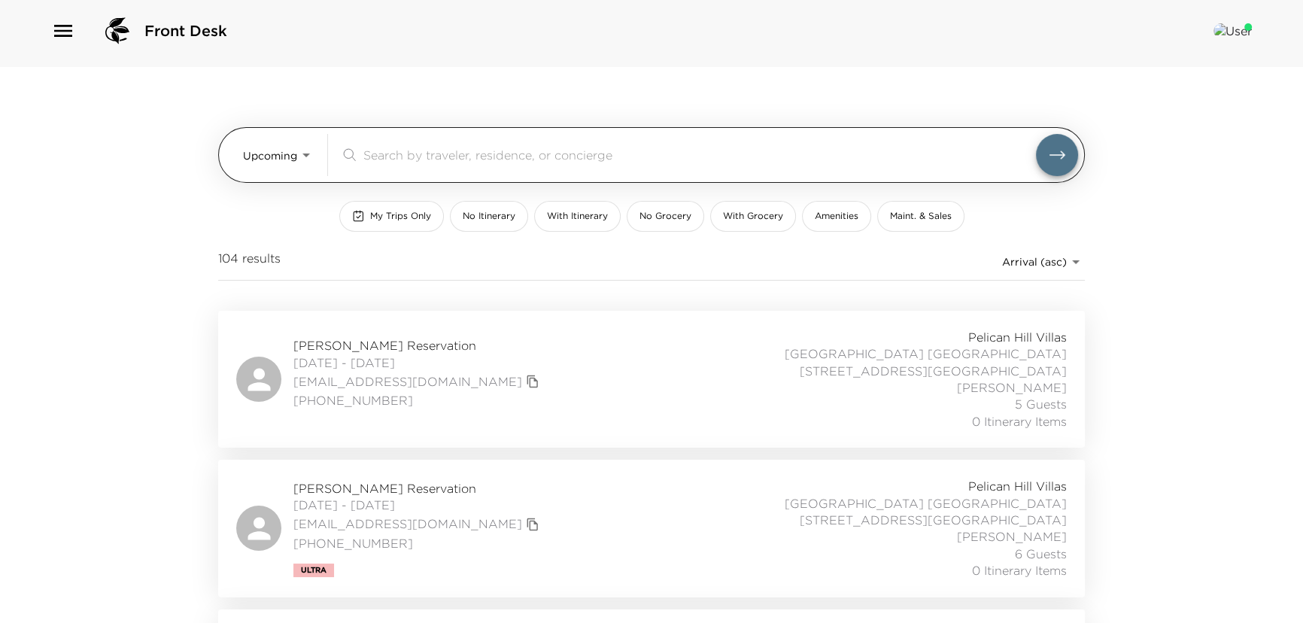
click at [375, 155] on input "search" at bounding box center [699, 154] width 672 height 17
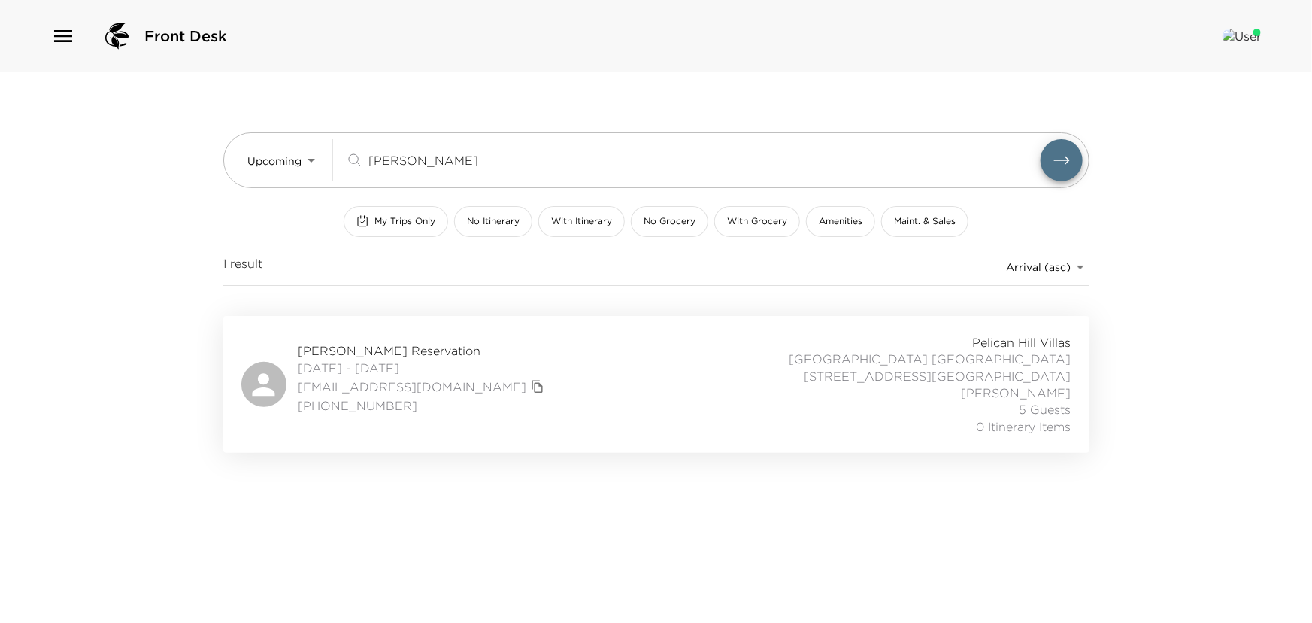
type input "reim"
click at [357, 331] on div "Ruth Reimann Reservation 10/05/2025 - 10/10/2025 namierr@att.net (817) 994-5282…" at bounding box center [656, 384] width 866 height 137
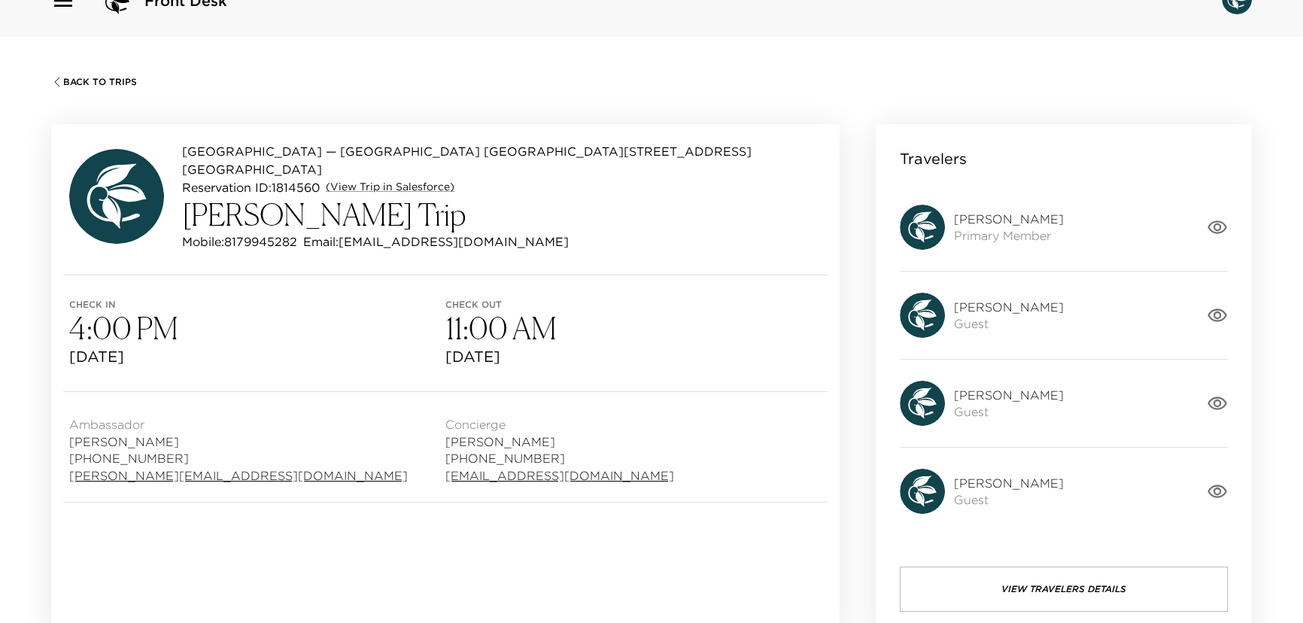
scroll to position [68, 0]
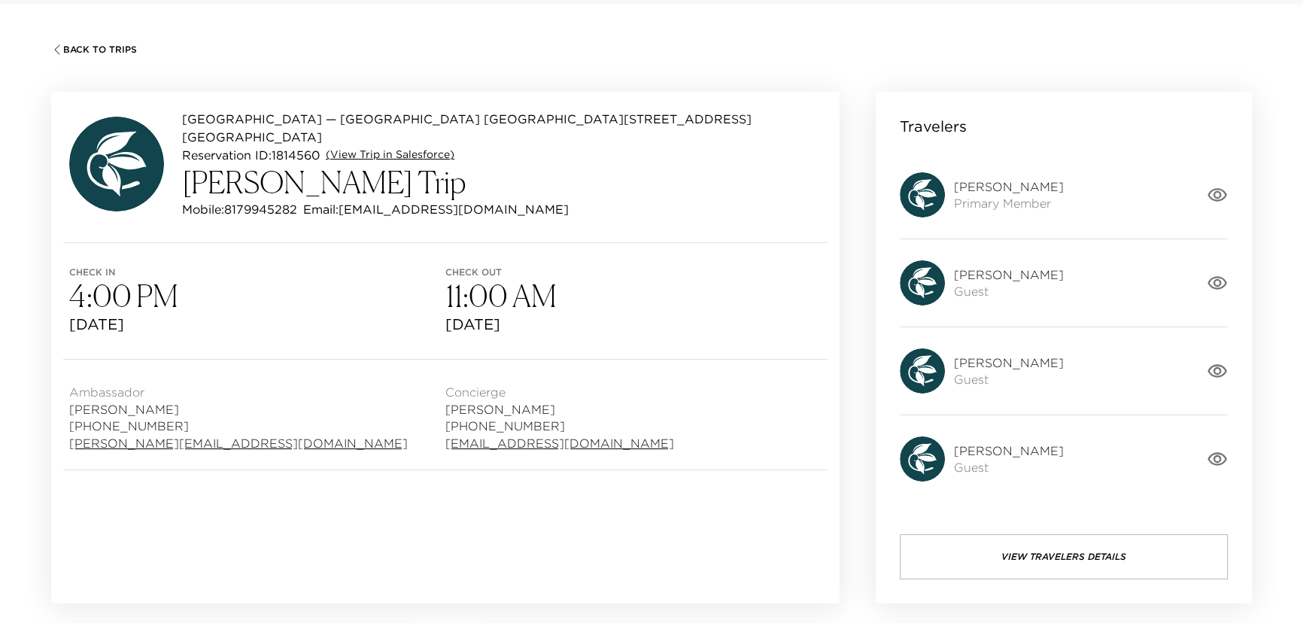
click at [372, 147] on link "(View Trip in Salesforce)" at bounding box center [390, 154] width 129 height 15
